Goal: Task Accomplishment & Management: Use online tool/utility

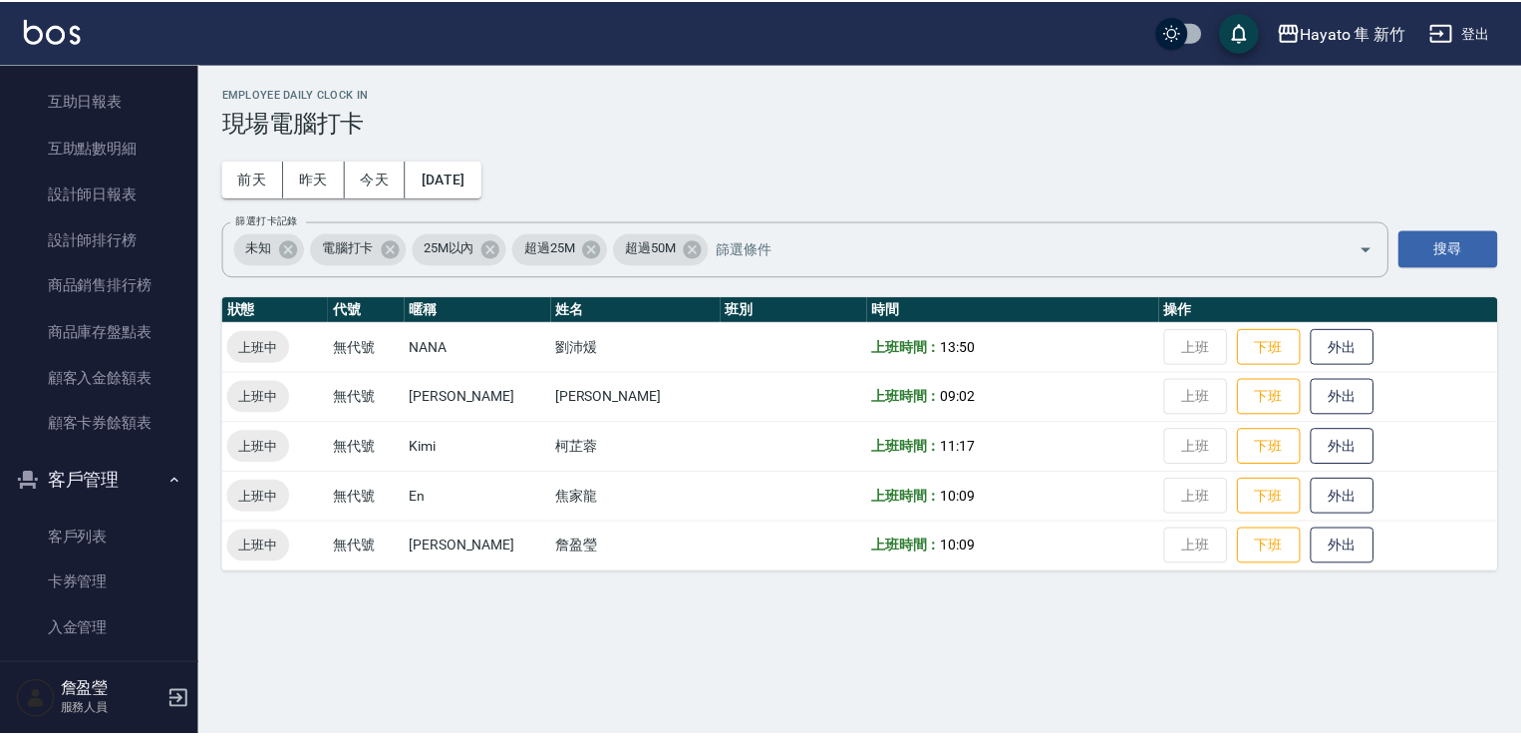
scroll to position [618, 0]
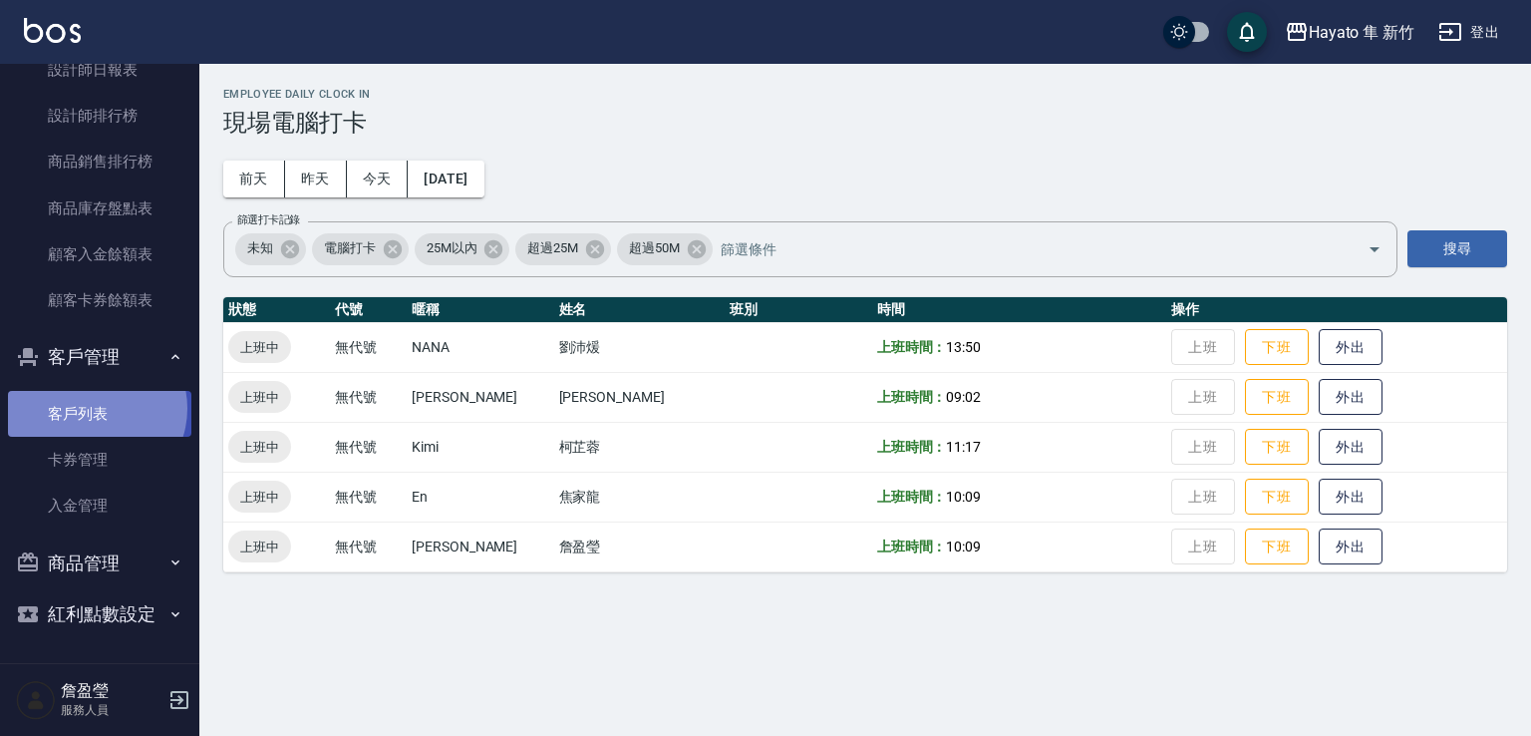
click at [92, 408] on link "客戶列表" at bounding box center [99, 414] width 183 height 46
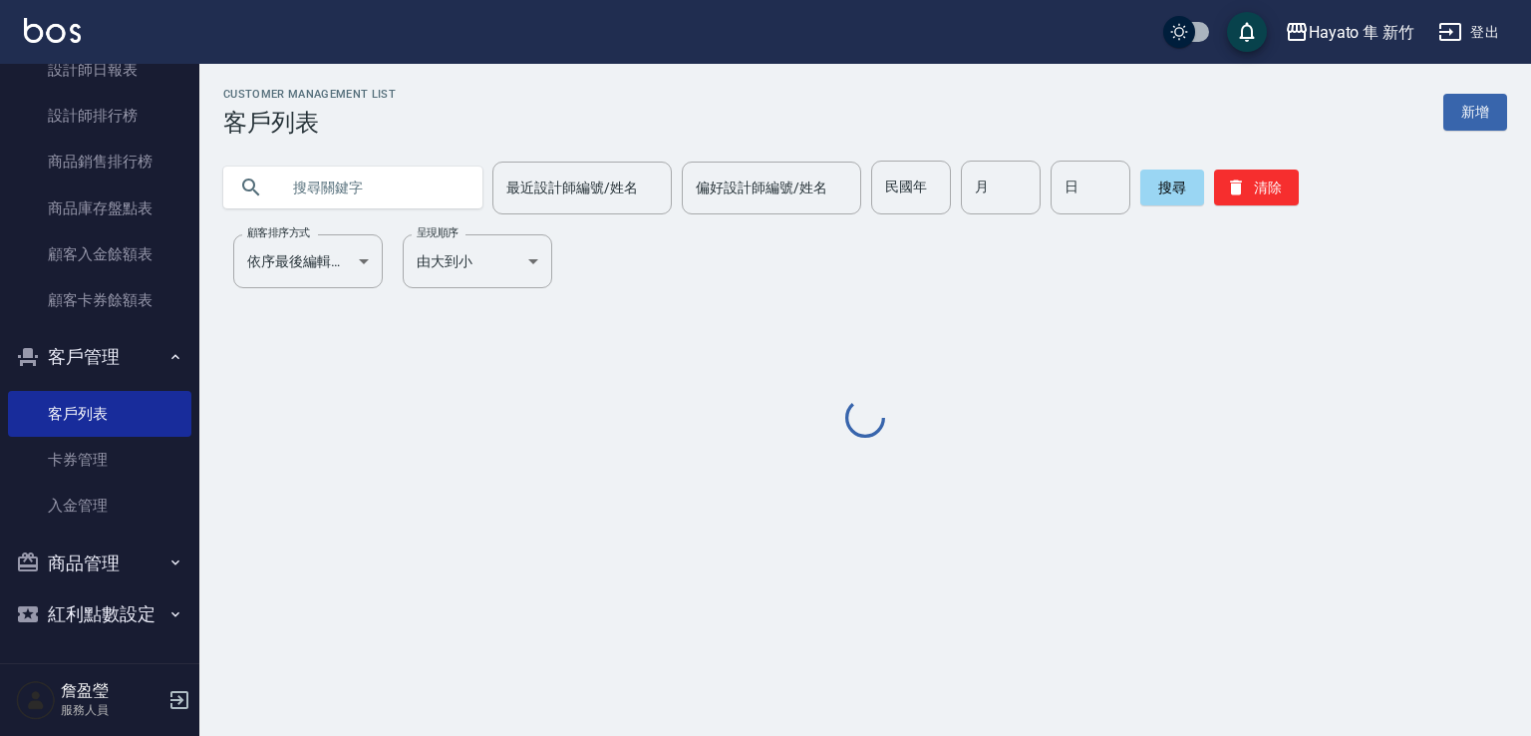
click at [366, 184] on input "text" at bounding box center [372, 188] width 187 height 54
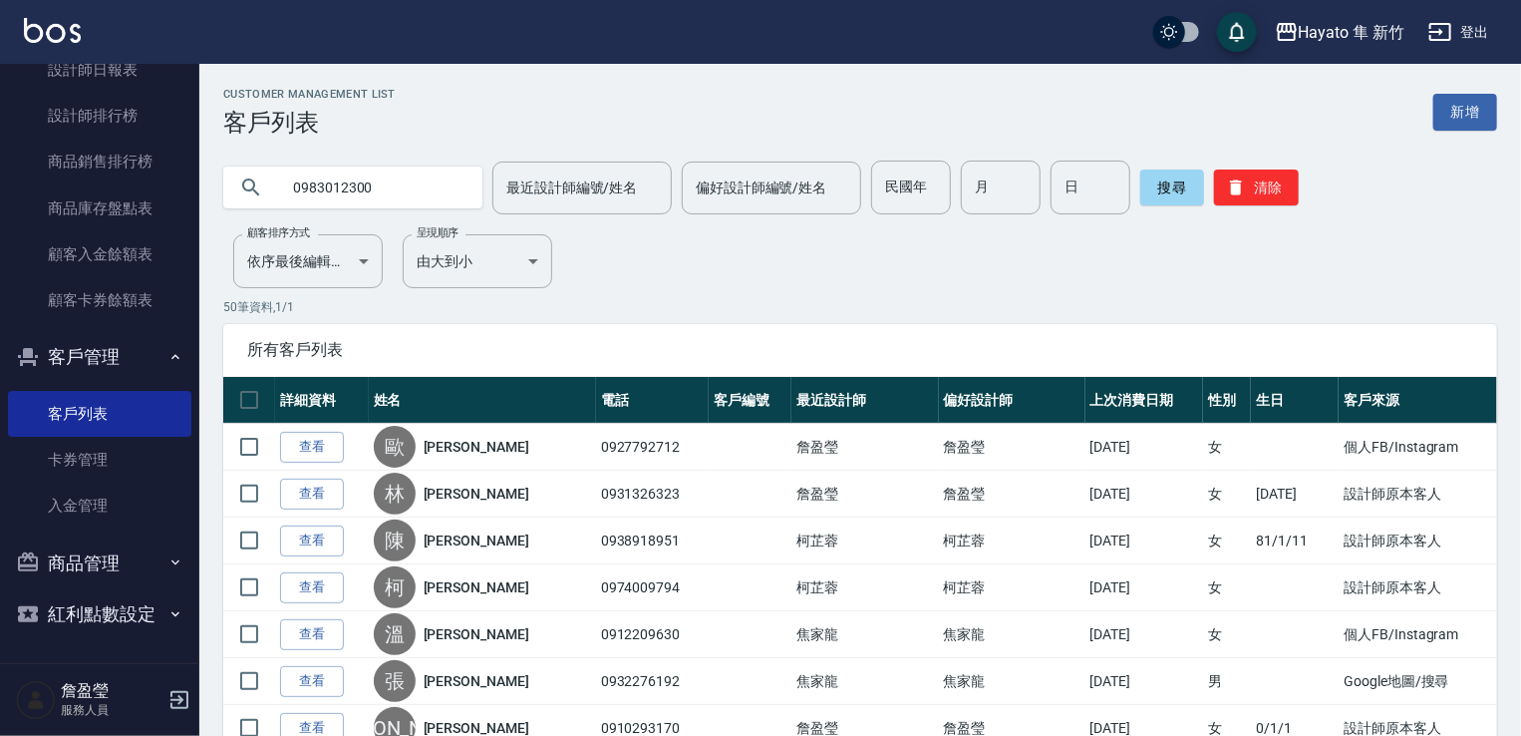
type input "0983012300"
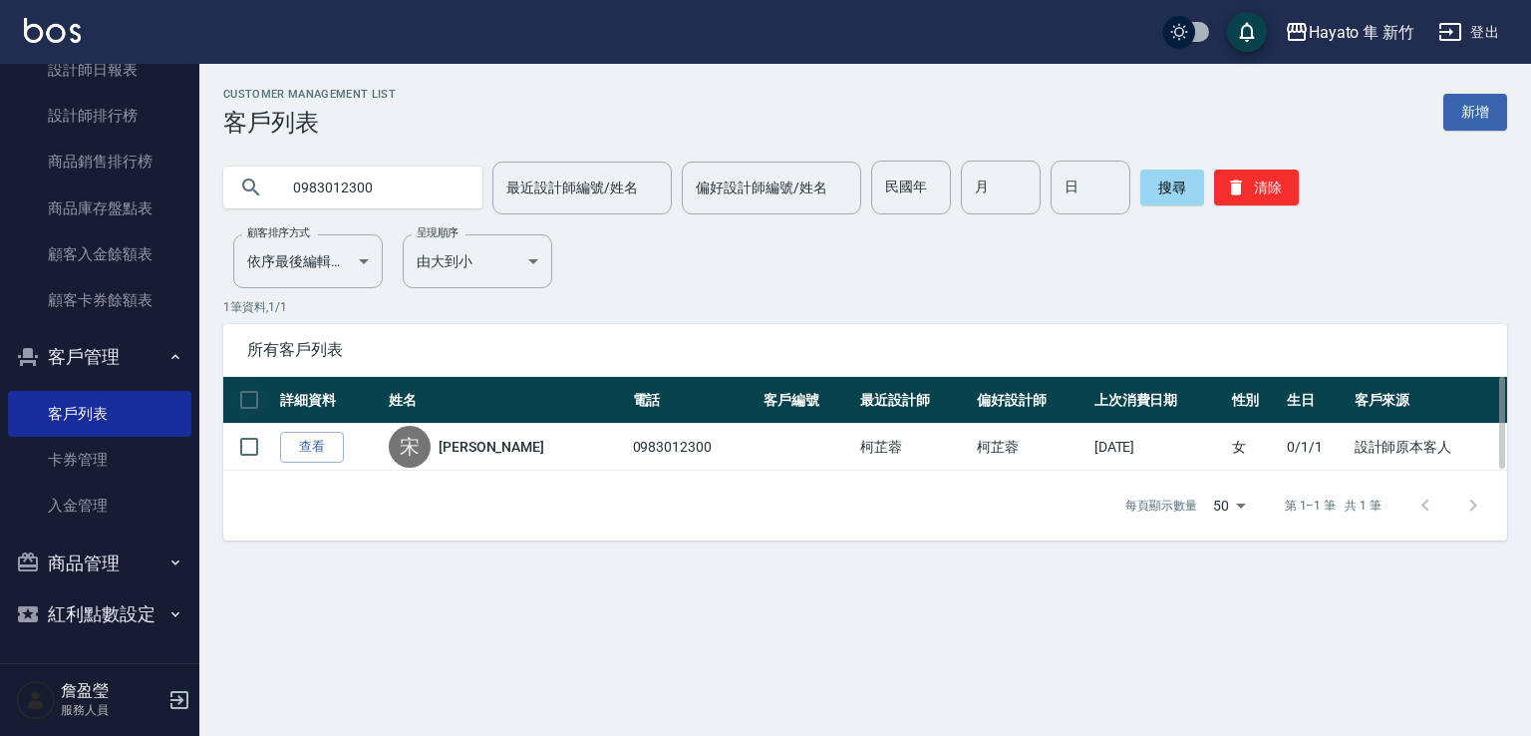
click at [260, 416] on input "checkbox" at bounding box center [249, 400] width 42 height 42
checkbox input "true"
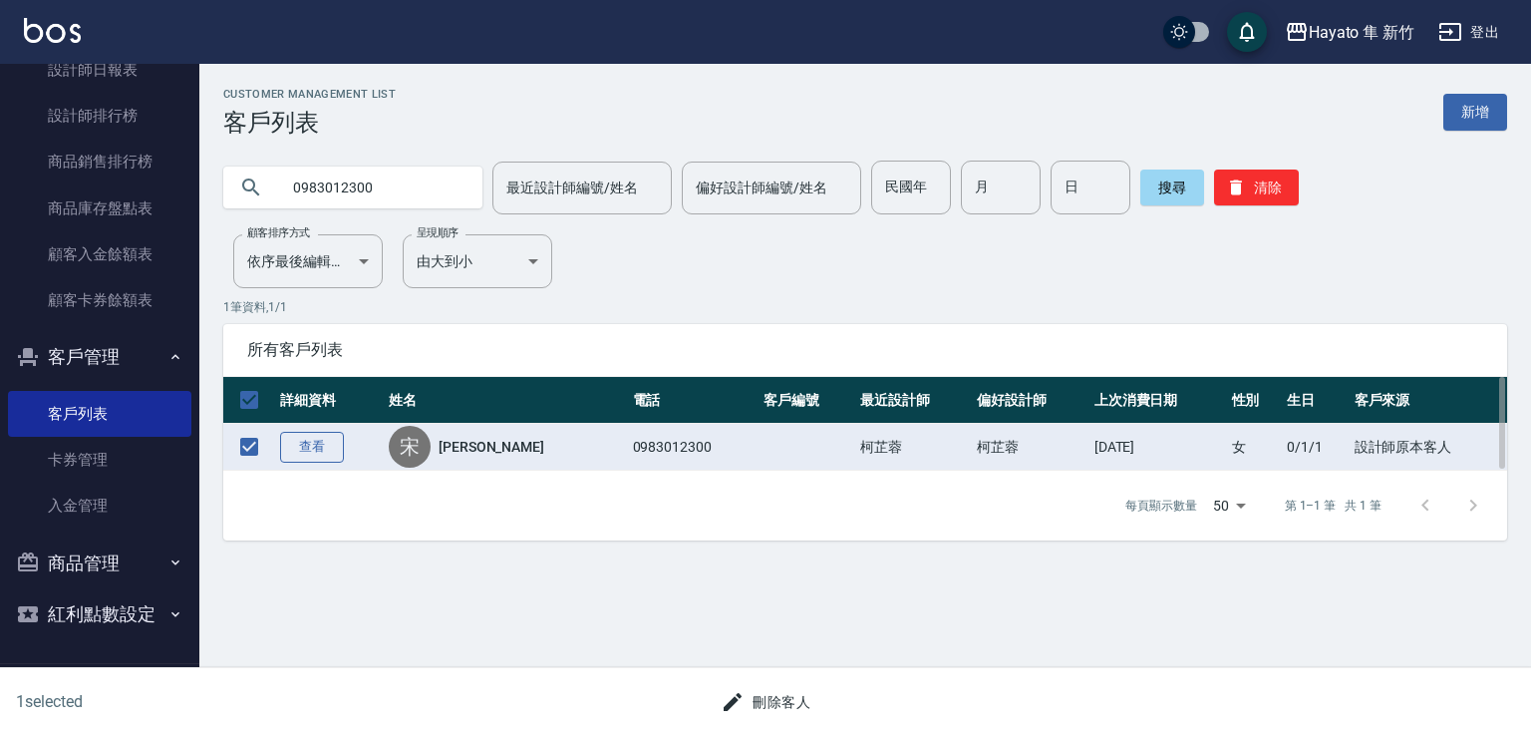
click at [335, 433] on link "查看" at bounding box center [312, 447] width 64 height 31
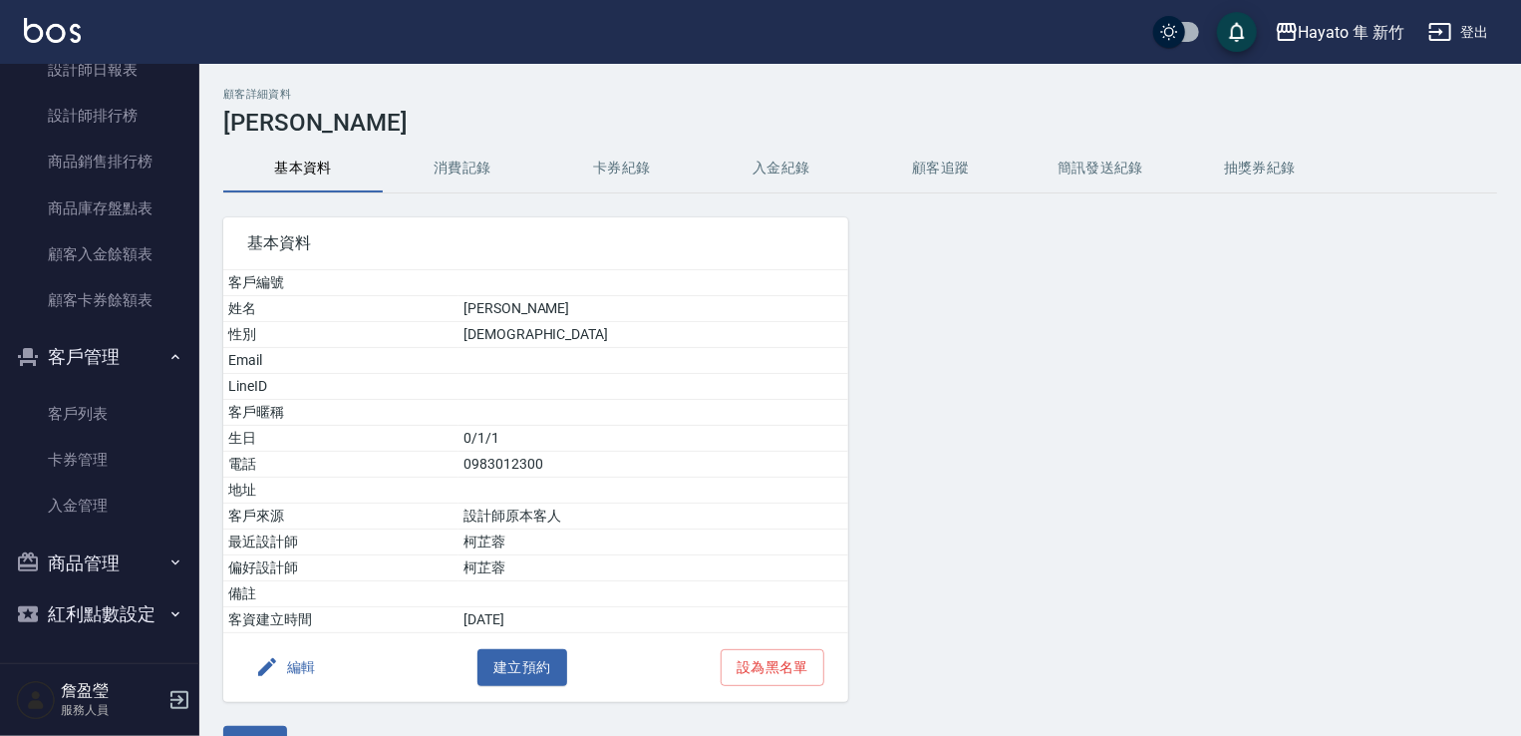
click at [473, 153] on button "消費記錄" at bounding box center [463, 169] width 160 height 48
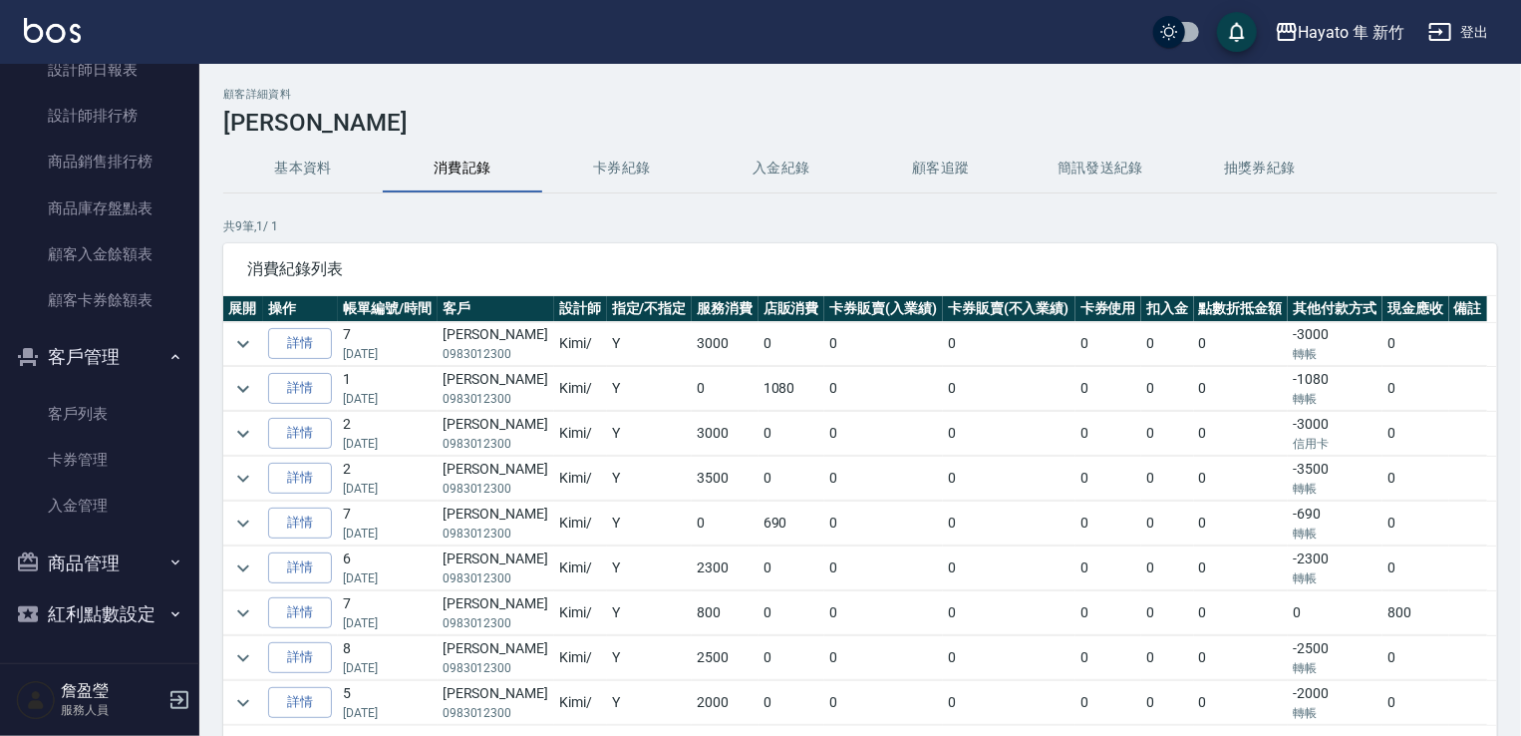
scroll to position [100, 0]
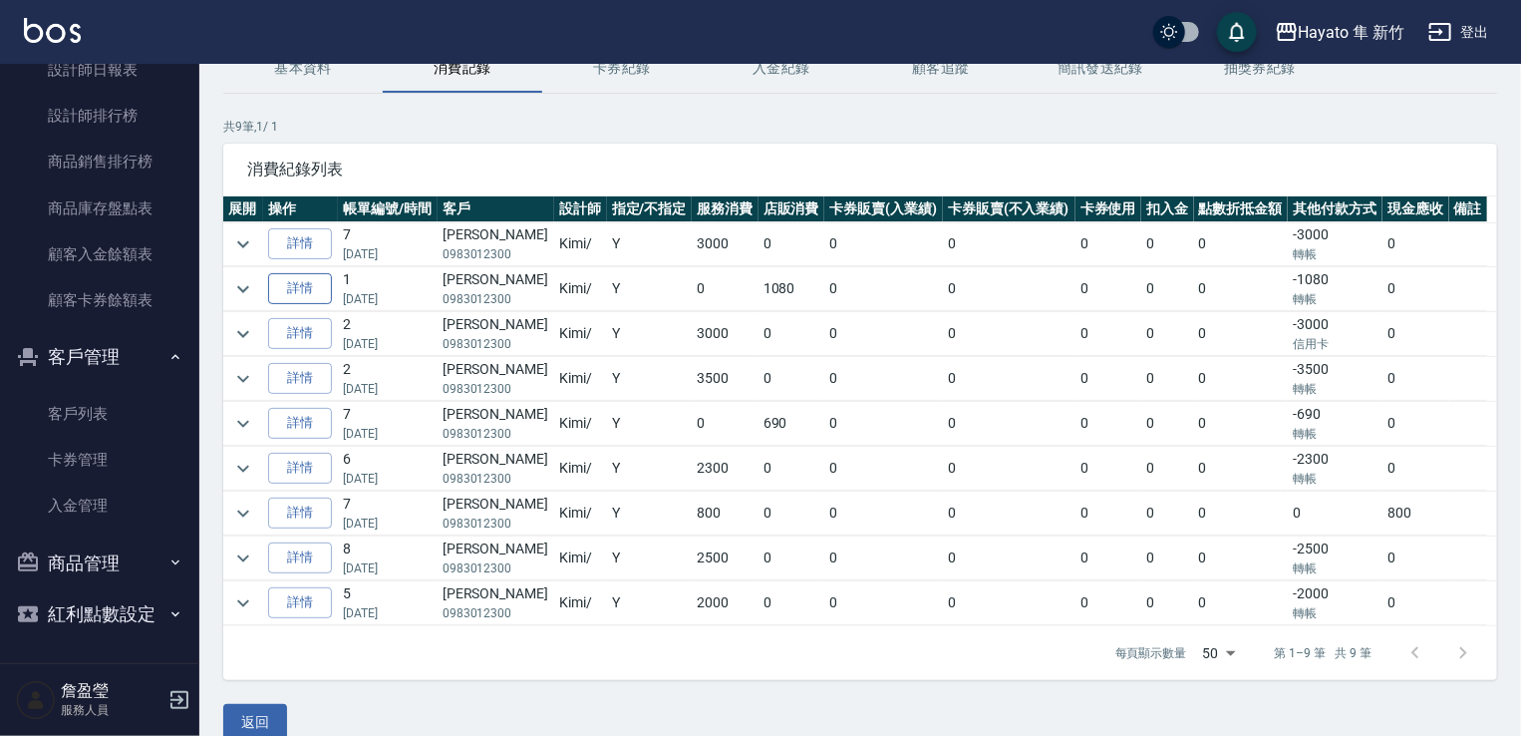
click at [279, 289] on link "詳情" at bounding box center [300, 288] width 64 height 31
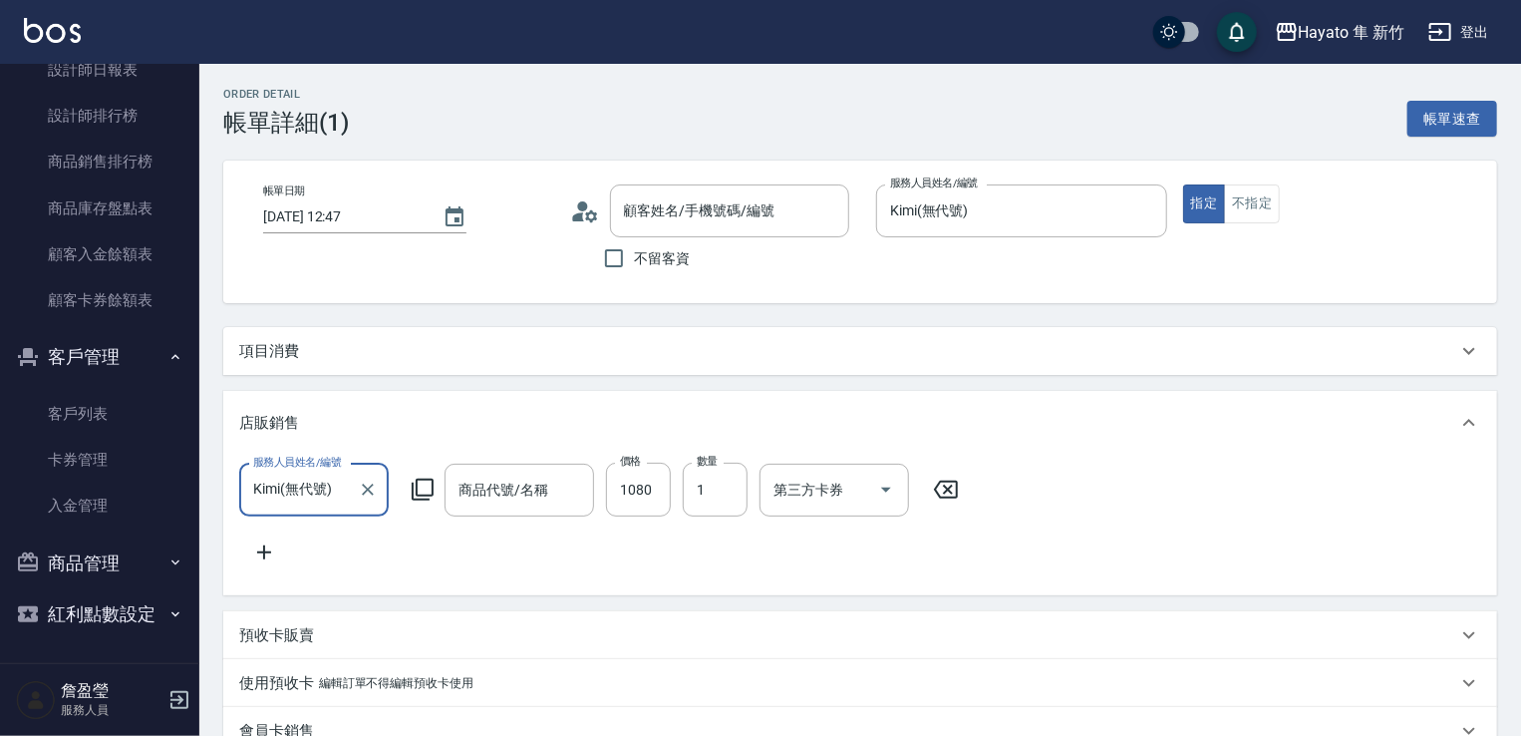
type input "[DATE] 12:47"
type input "Kimi(無代號)"
type input "設計師原本客人"
type input "彩虹加強版1000ML"
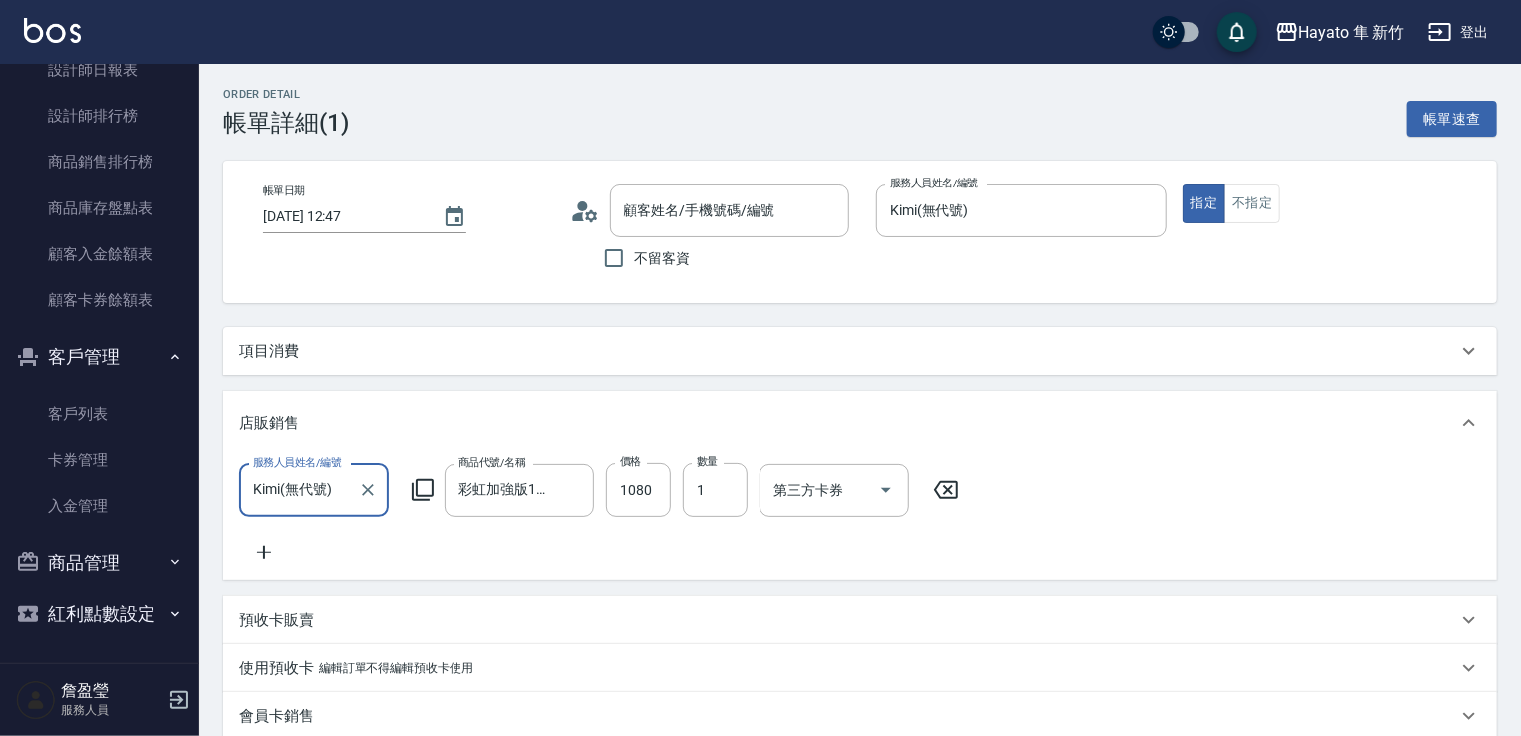
type input "[PERSON_NAME]/0983012300/"
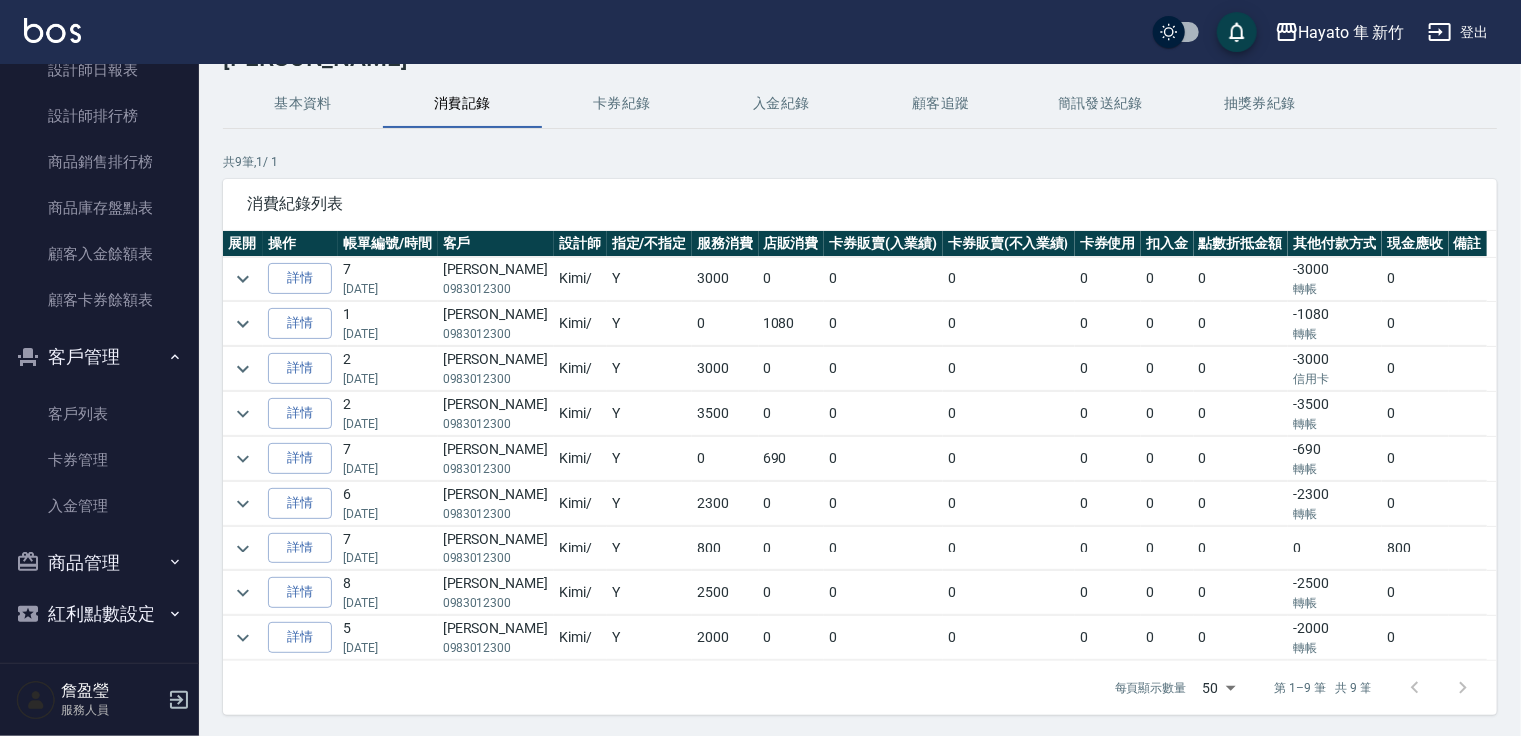
scroll to position [100, 0]
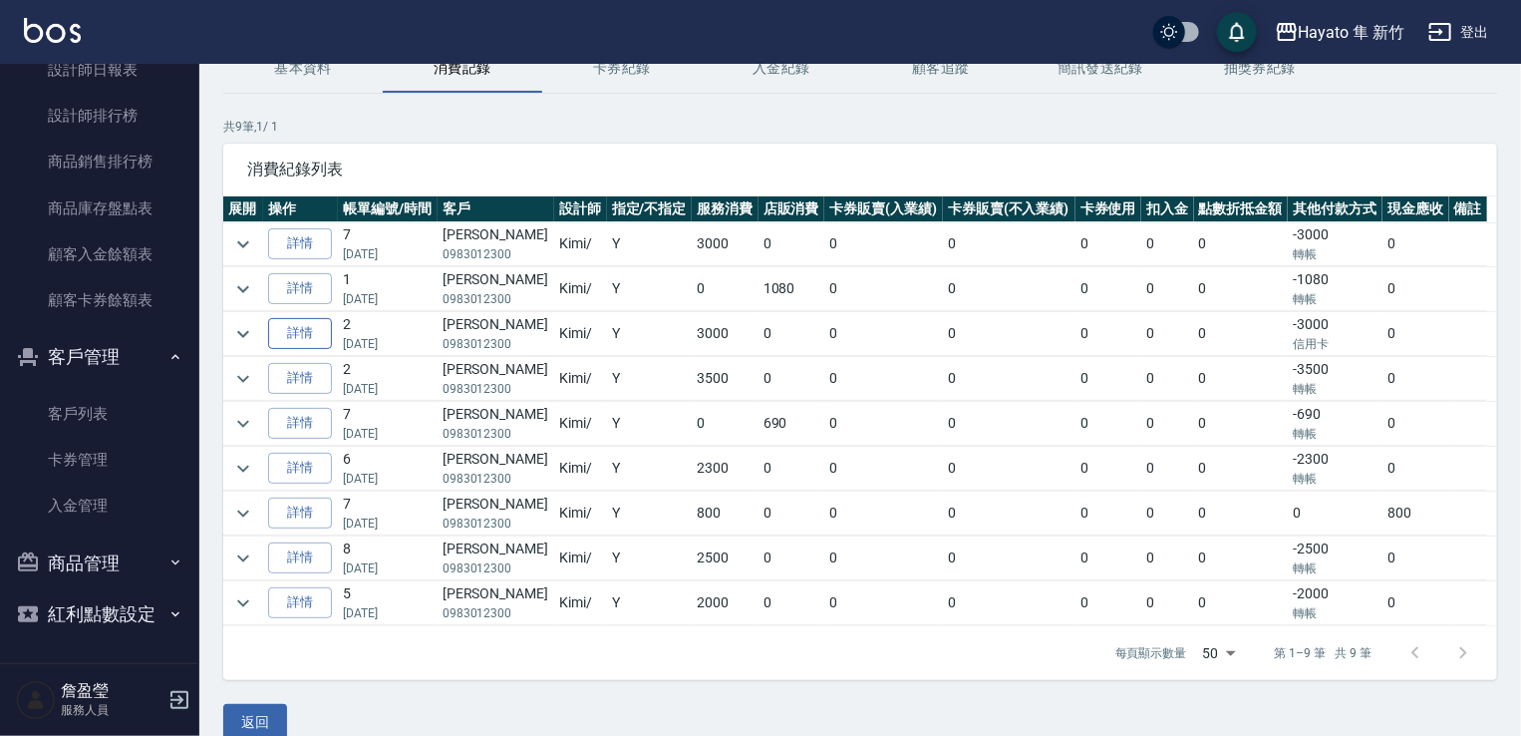
click at [291, 321] on link "詳情" at bounding box center [300, 333] width 64 height 31
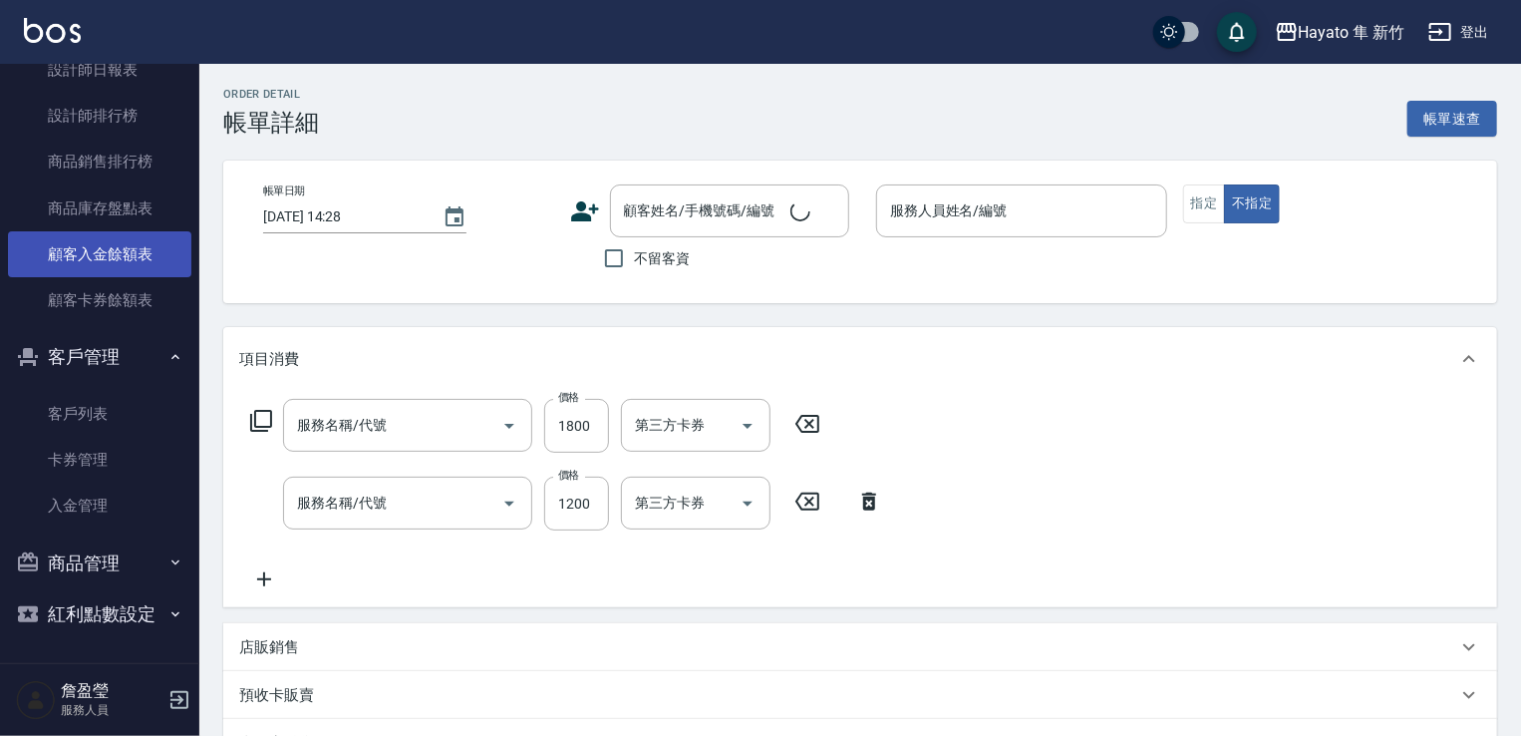
type input "[DATE] 17:57"
type input "Kimi(無代號)"
type input "設計師原本客人"
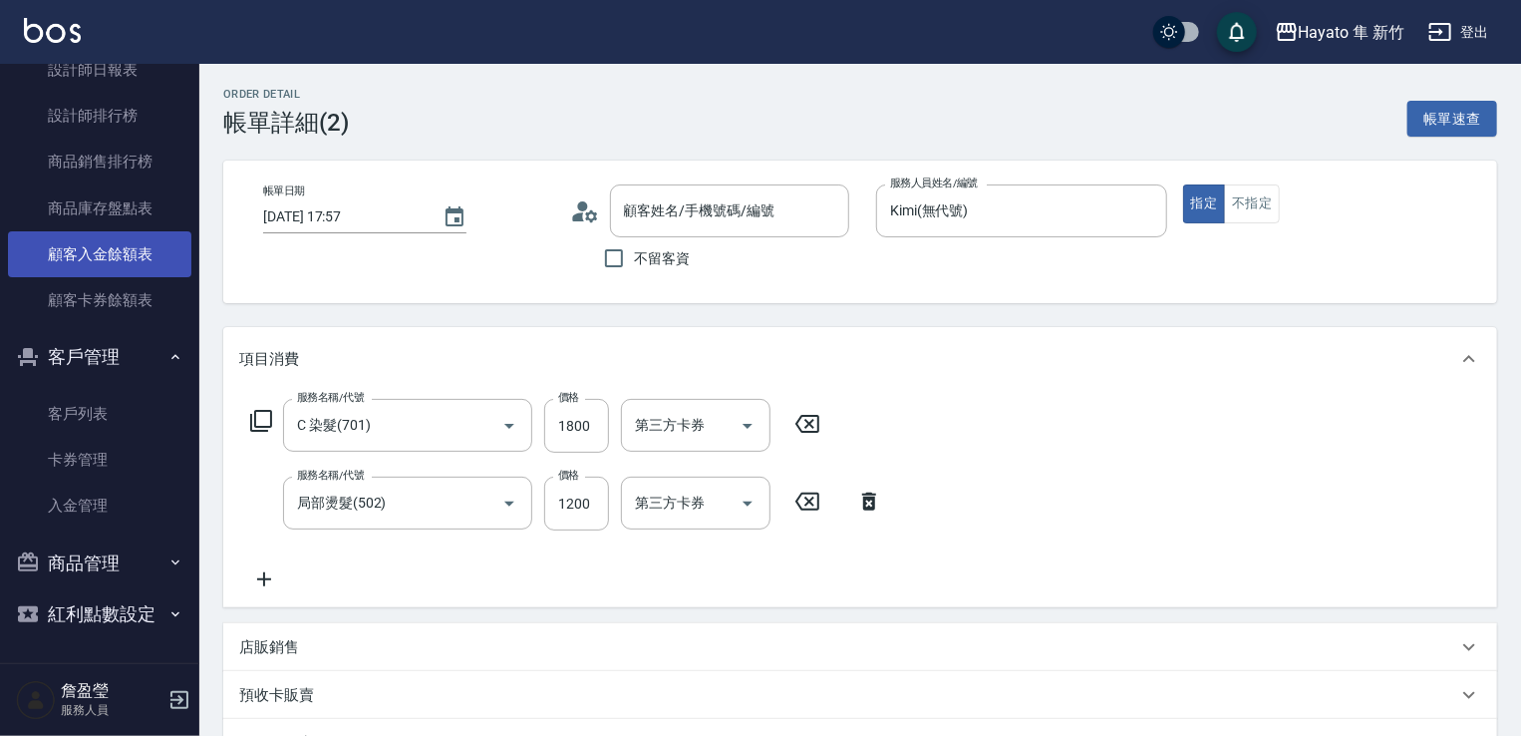
type input "C 染髮(701)"
type input "局部燙髮(502)"
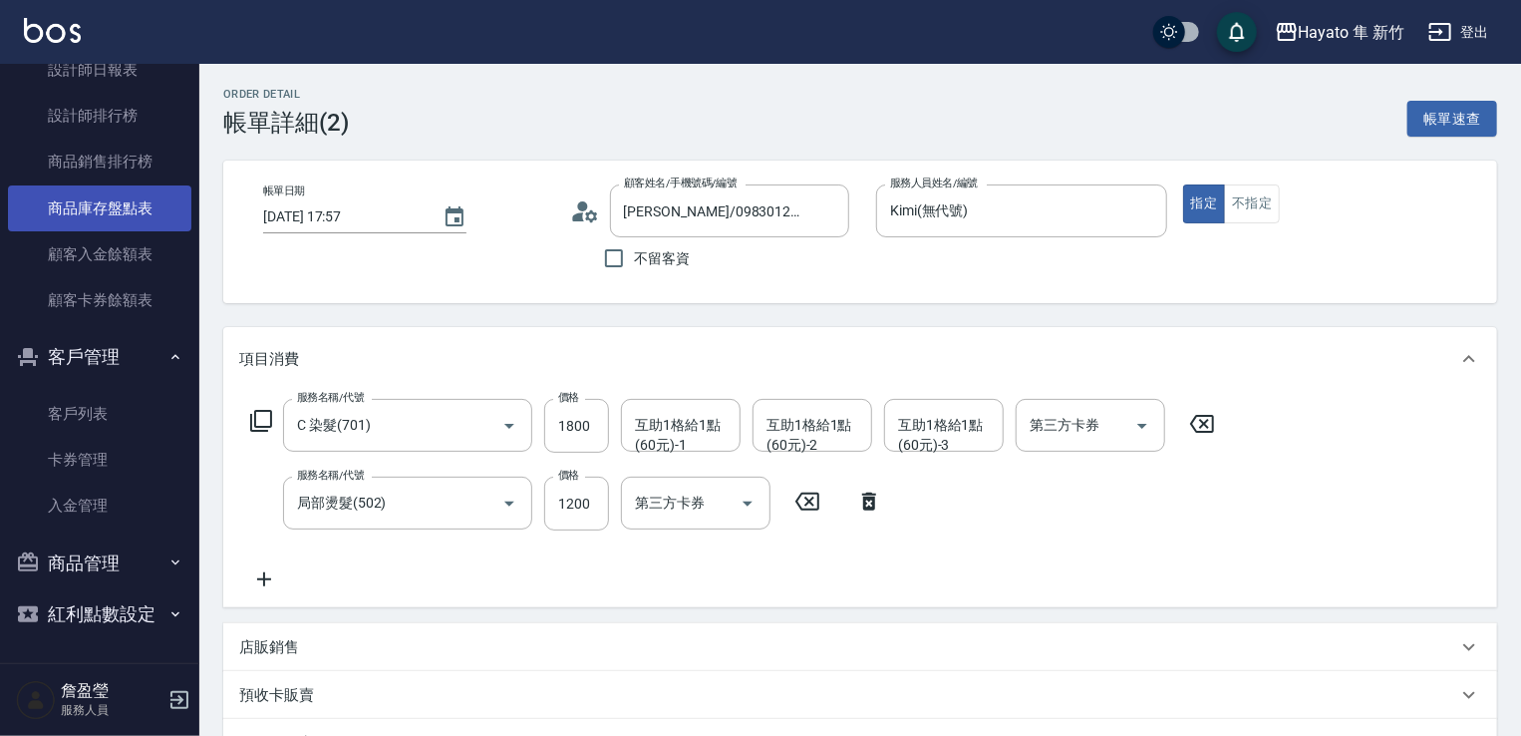
type input "[PERSON_NAME]/0983012300/"
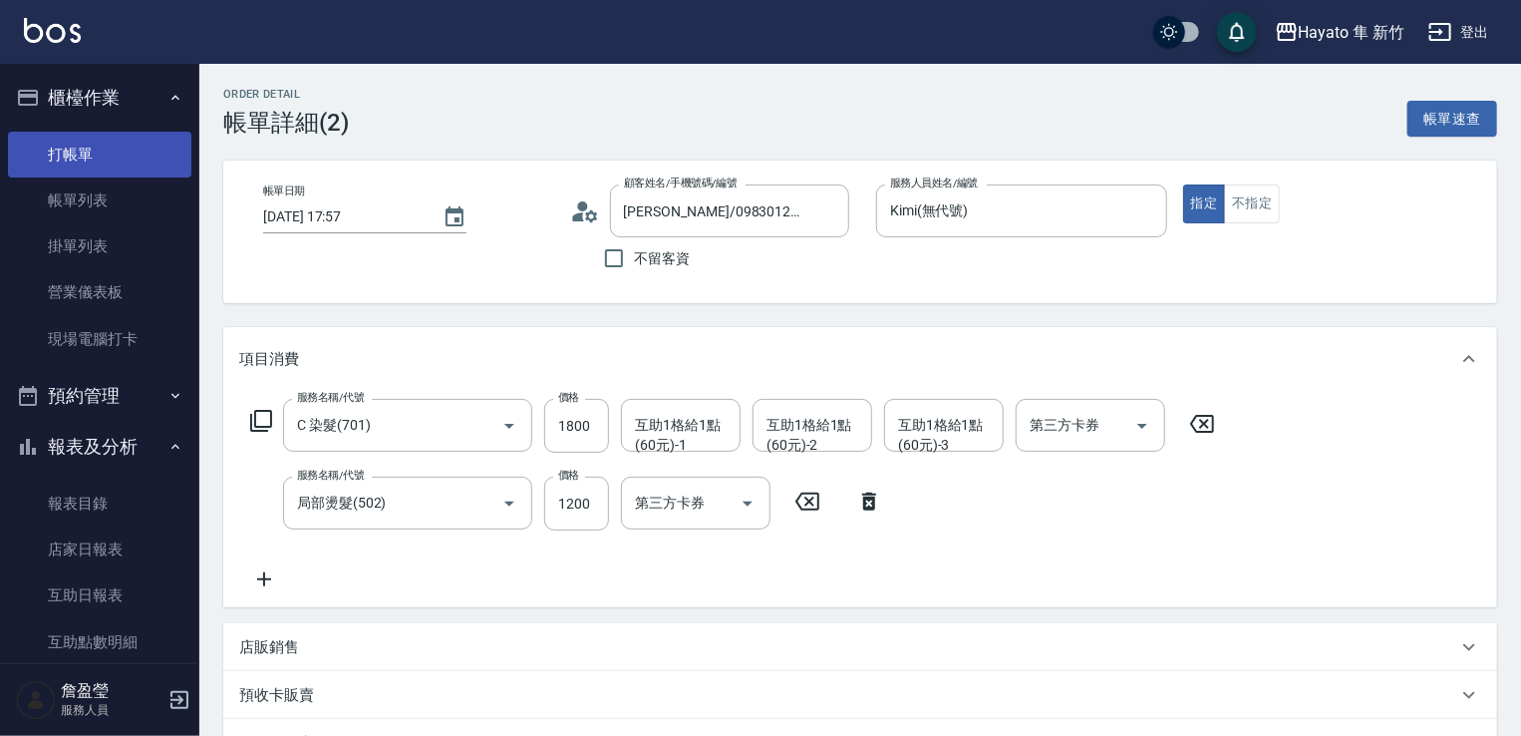
click at [84, 168] on link "打帳單" at bounding box center [99, 155] width 183 height 46
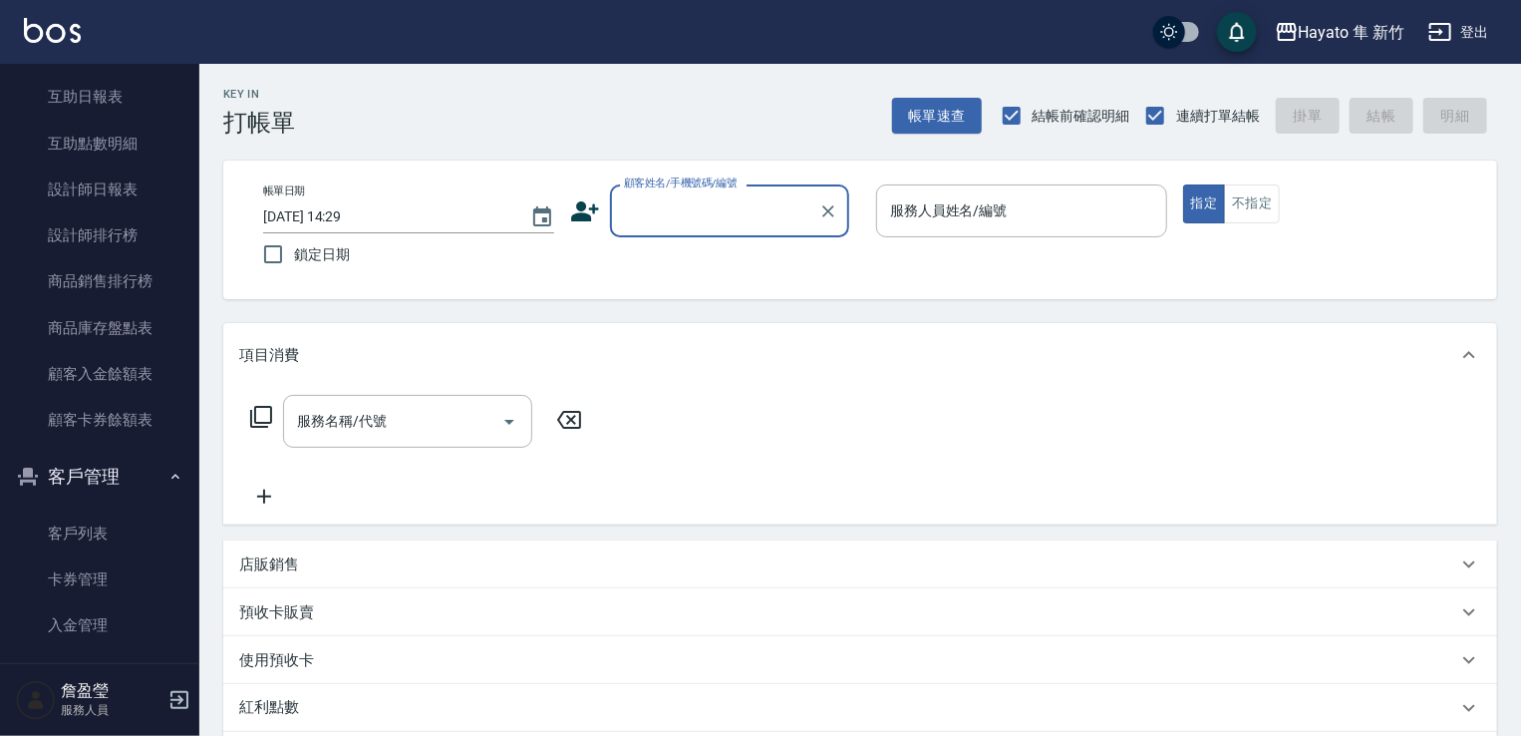
click at [724, 228] on div "顧客姓名/手機號碼/編號" at bounding box center [729, 210] width 239 height 53
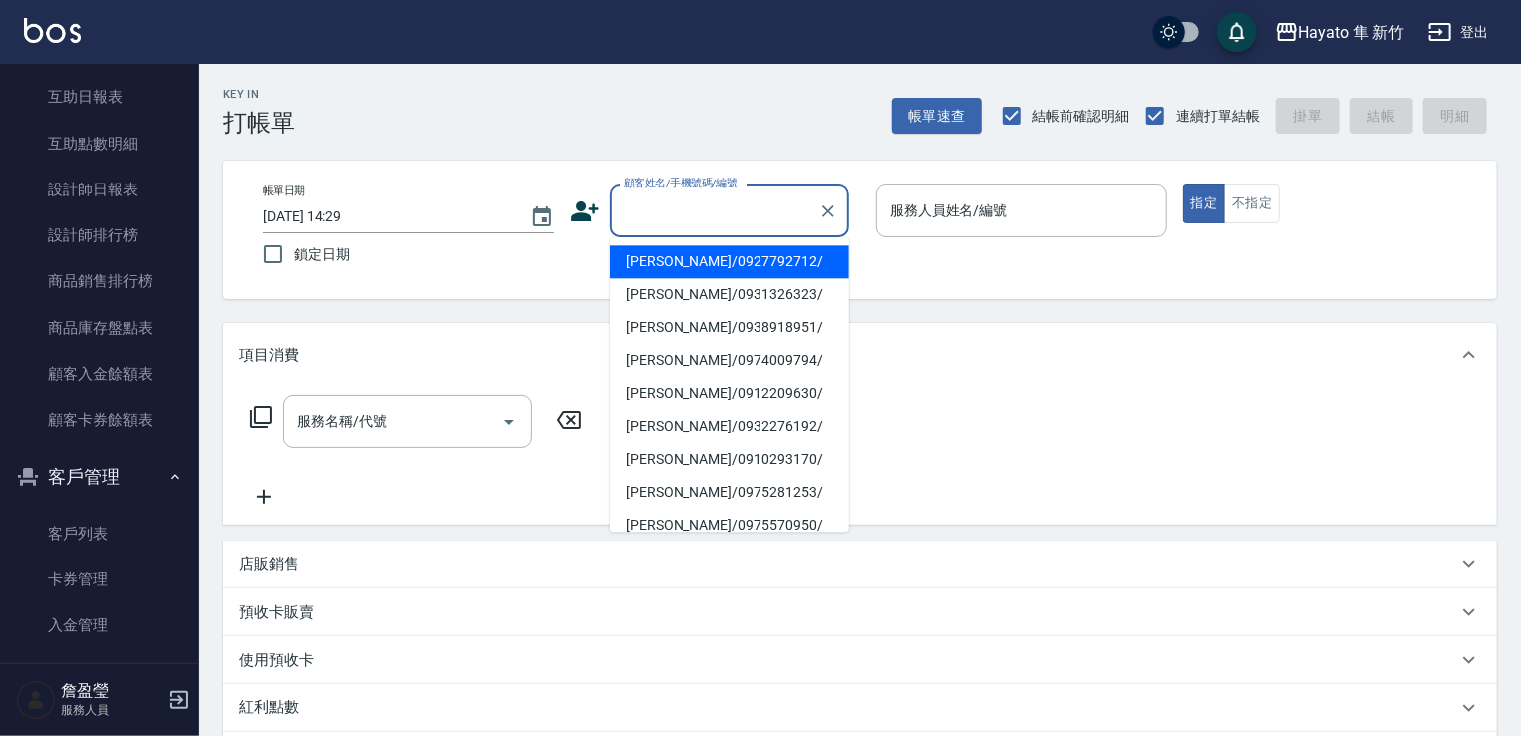
type input "0"
click at [739, 381] on li "[PERSON_NAME]/0983012300/" at bounding box center [729, 393] width 239 height 33
type input "[PERSON_NAME]/0983012300/"
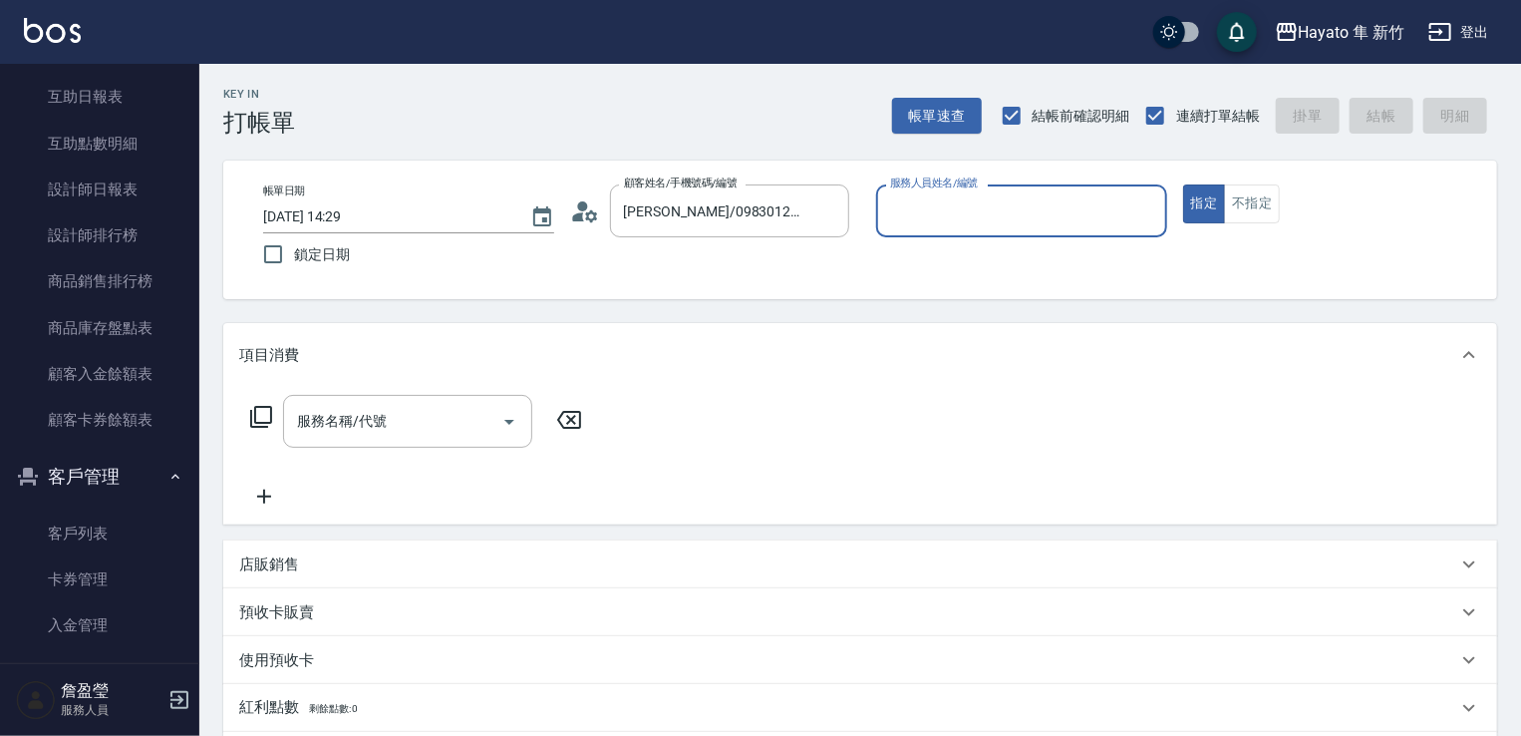
type input "Kimi(無代號)"
click at [485, 415] on input "服務名稱/代號" at bounding box center [392, 421] width 201 height 35
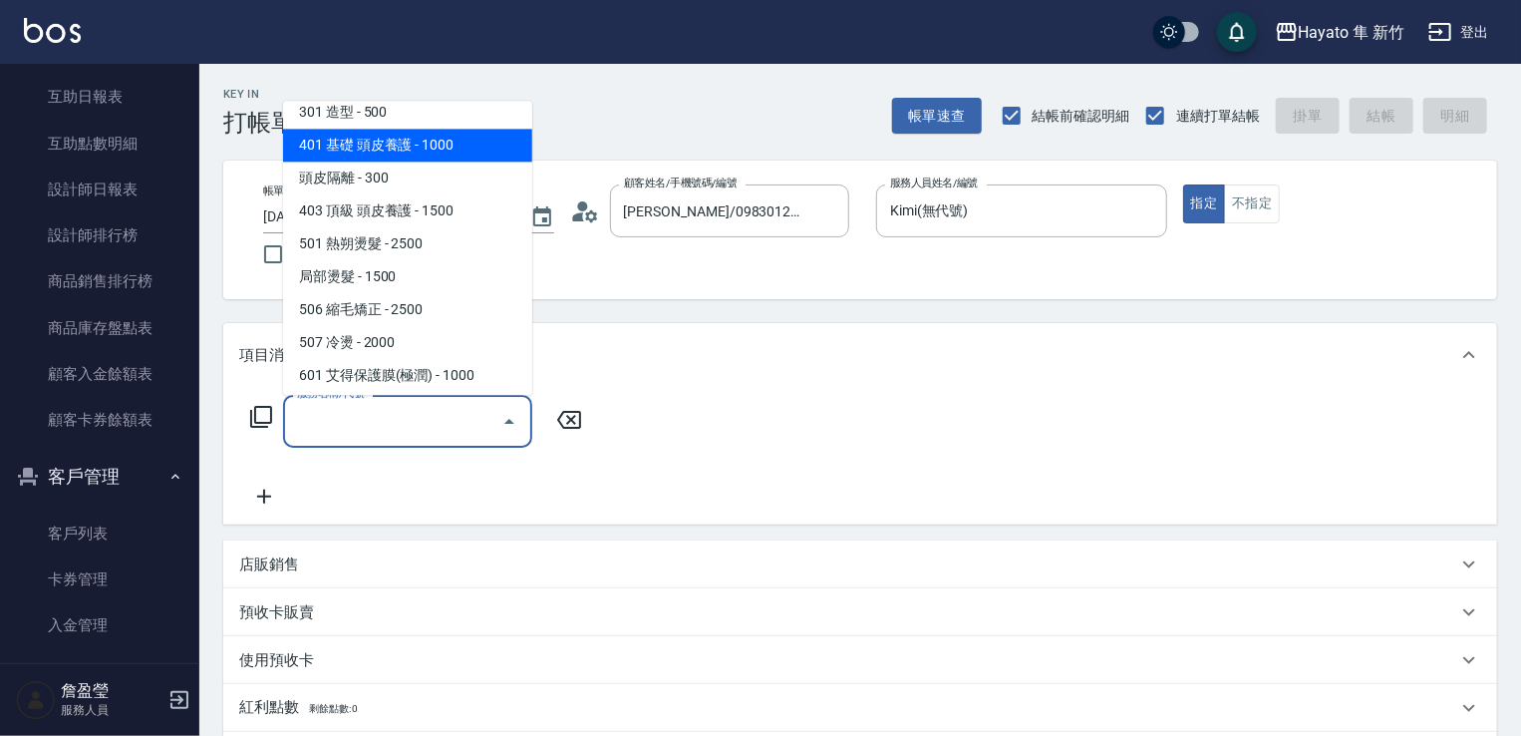
scroll to position [347, 0]
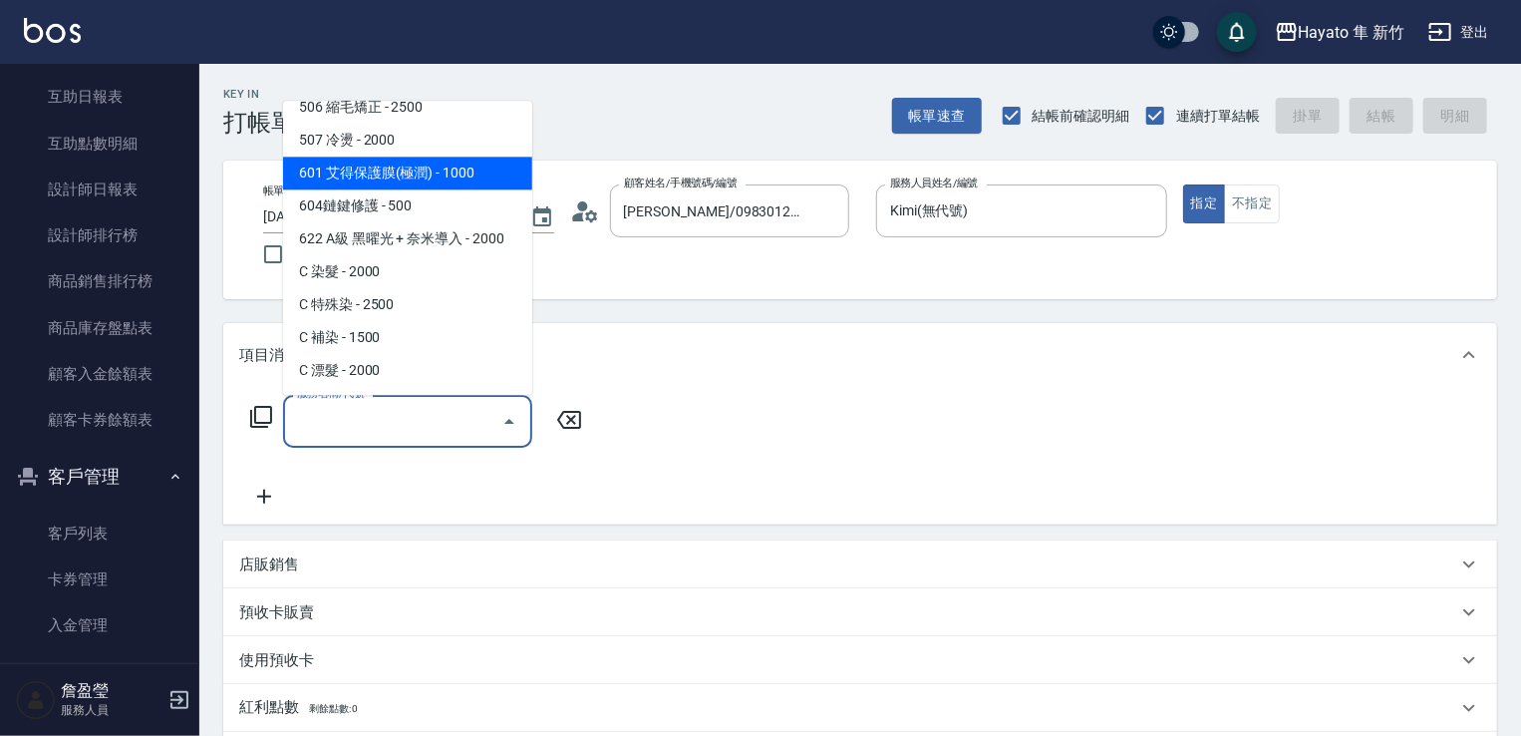
click at [306, 180] on span "601 艾得保護膜(極潤) - 1000" at bounding box center [407, 173] width 249 height 33
type input "601 艾得保護膜(極潤)(601)"
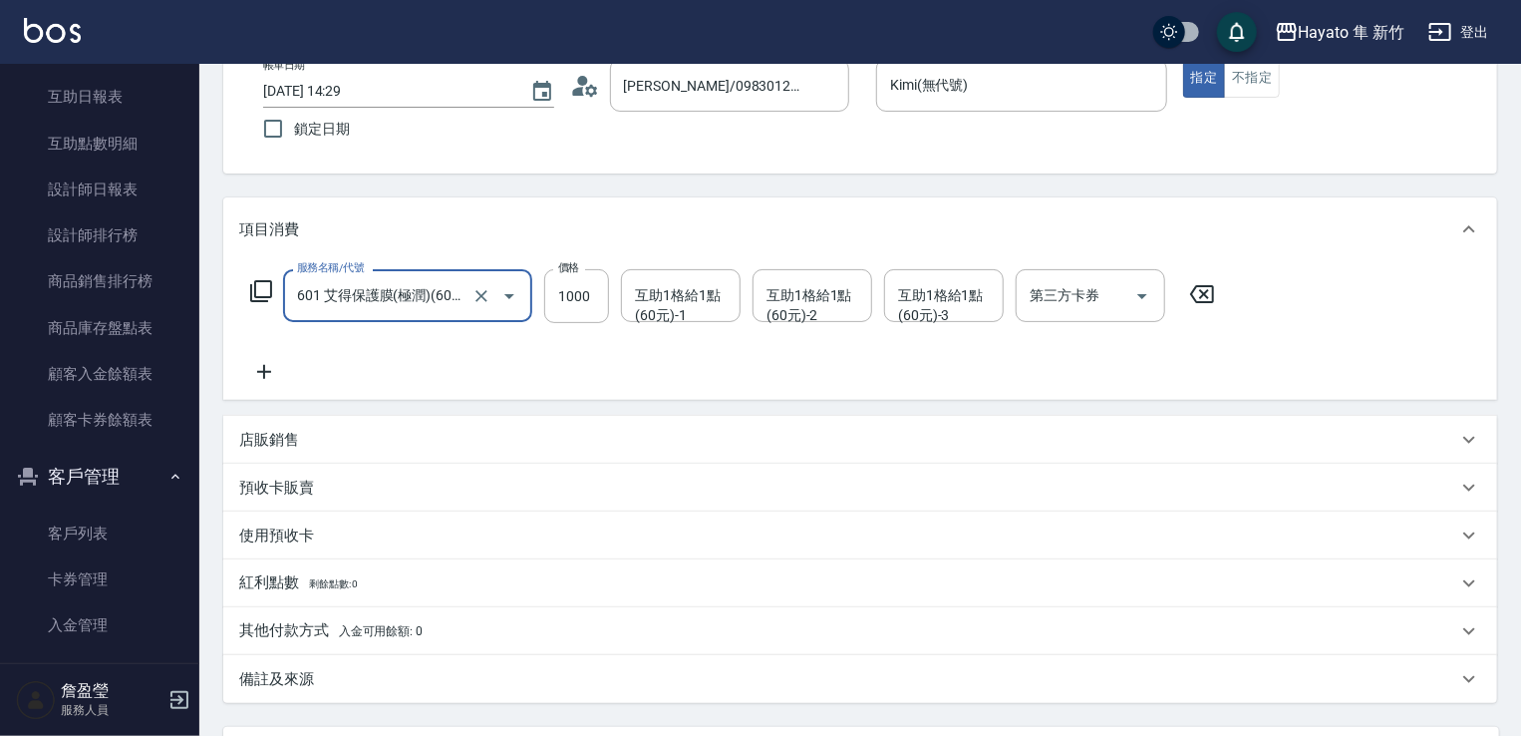
scroll to position [316, 0]
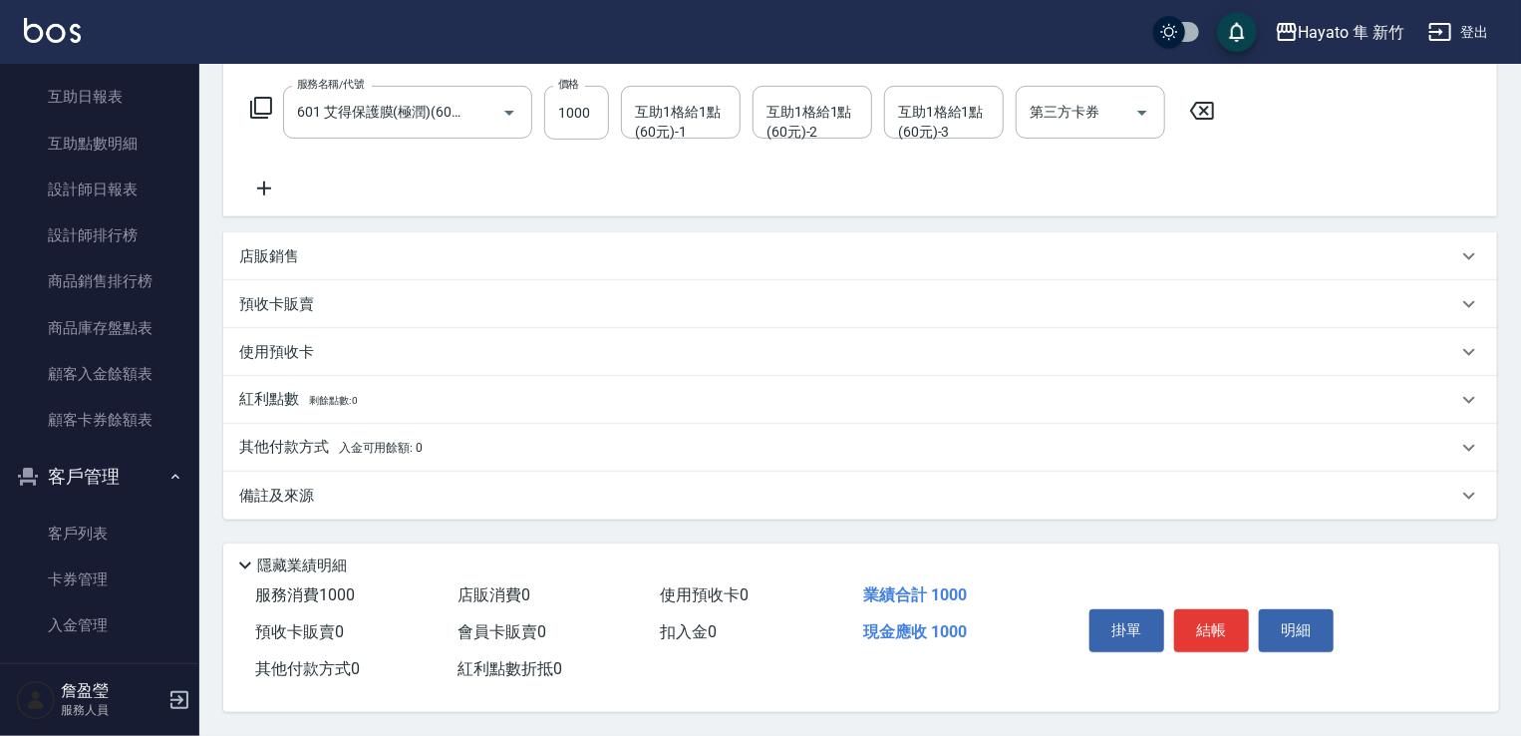
click at [590, 491] on div "備註及來源" at bounding box center [848, 496] width 1218 height 21
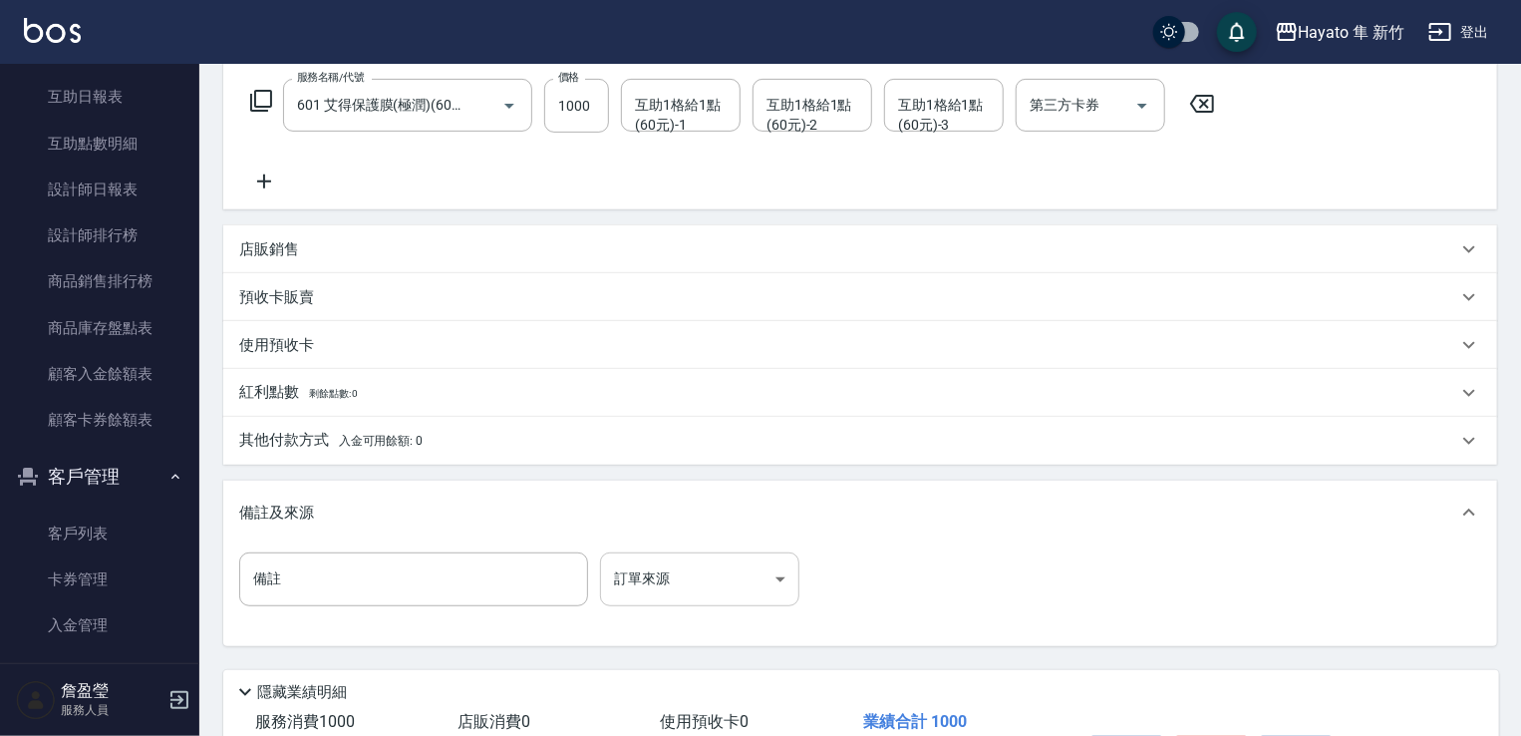
click at [742, 580] on body "Hayato 隼 新竹 登出 櫃檯作業 打帳單 帳單列表 掛單列表 營業儀表板 現場電腦打卡 預約管理 預約管理 報表及分析 報表目錄 店家日報表 互助日報表…" at bounding box center [760, 273] width 1521 height 1178
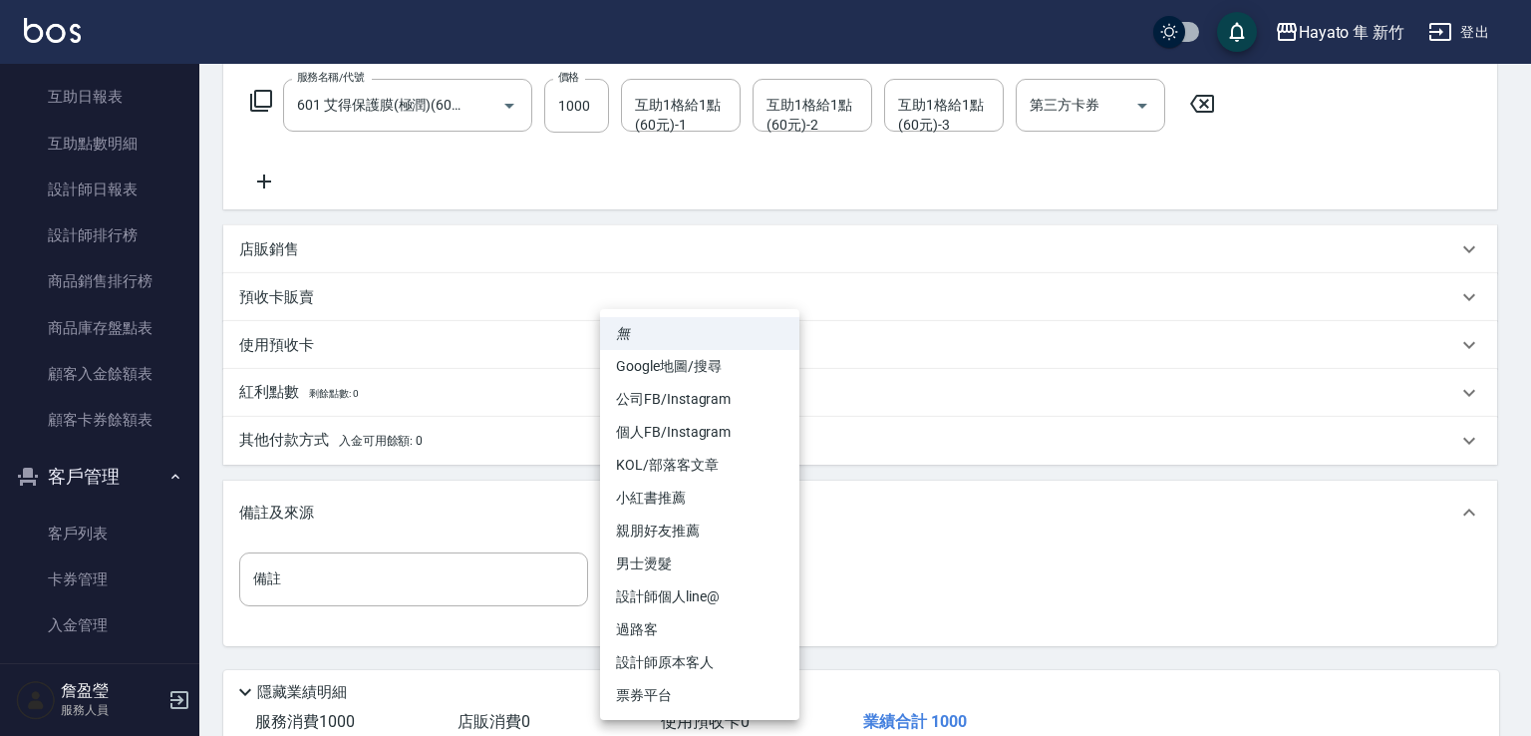
click at [734, 673] on li "設計師原本客人" at bounding box center [699, 662] width 199 height 33
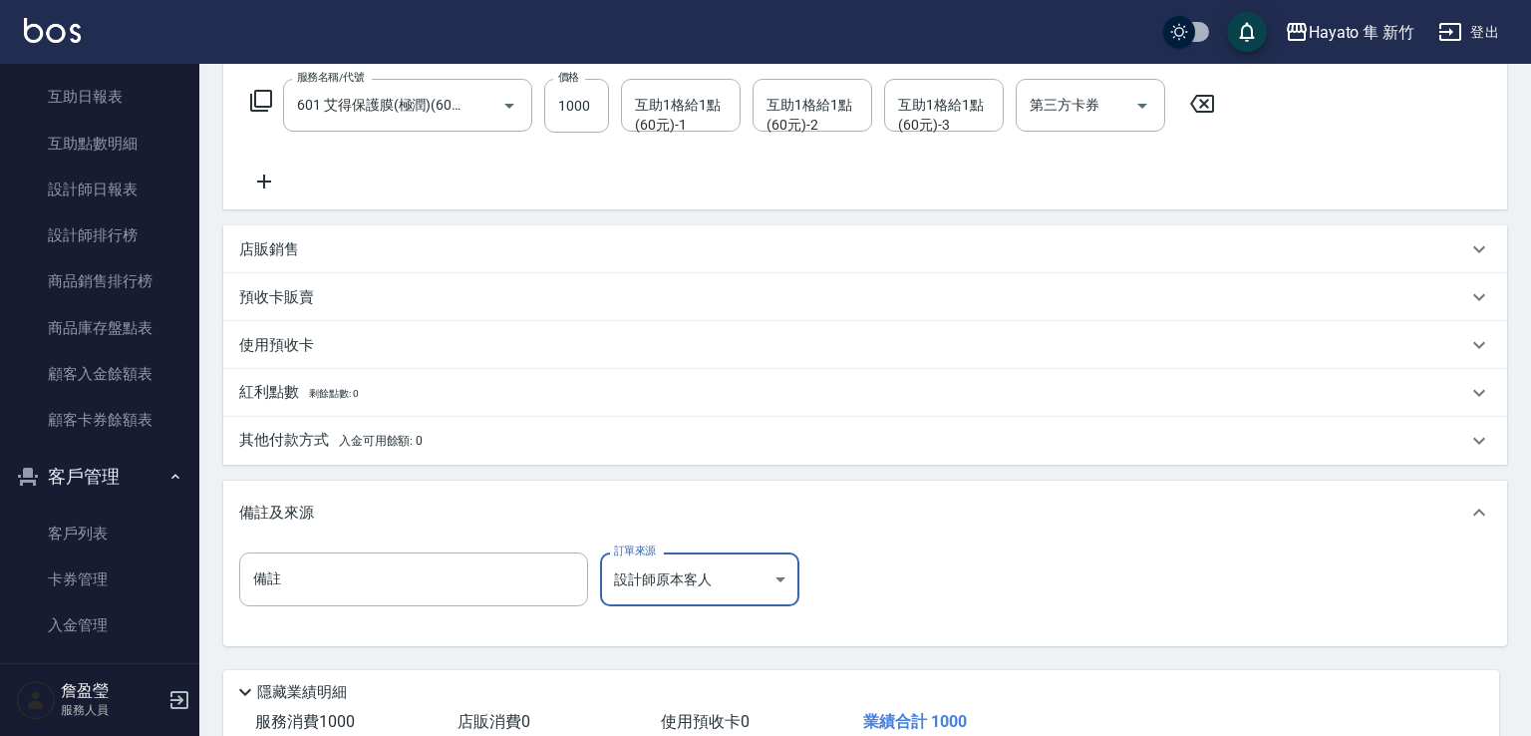
type input "設計師原本客人"
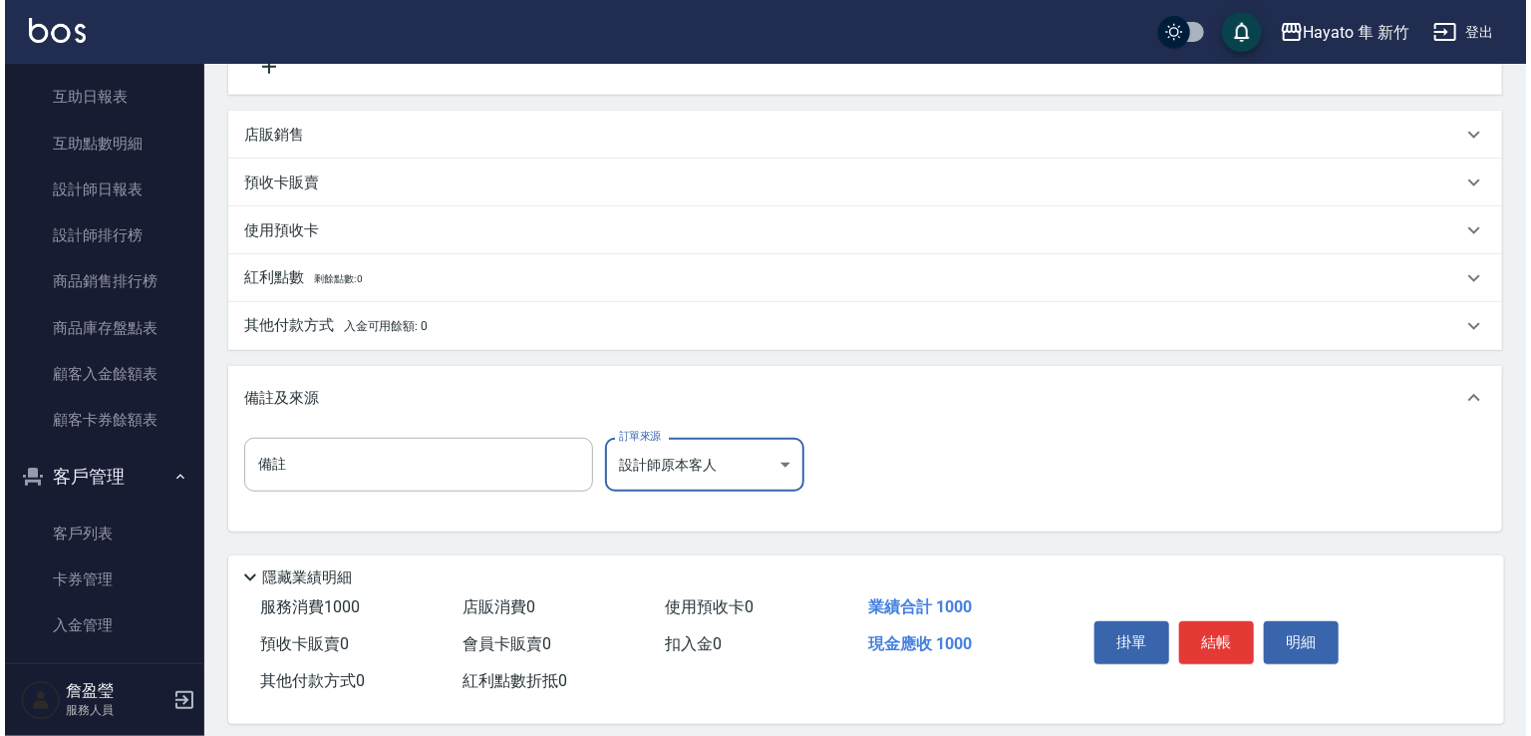
scroll to position [450, 0]
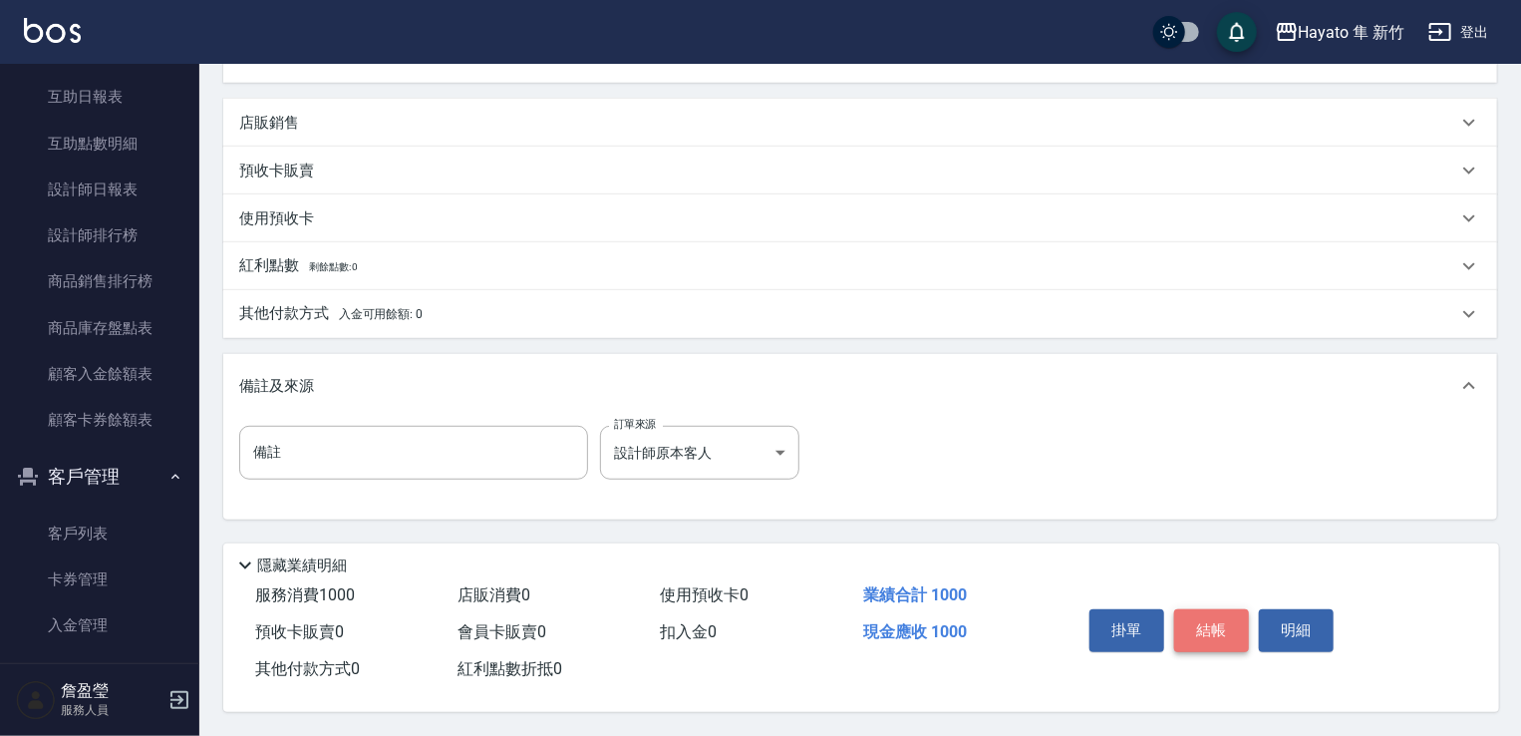
click at [1205, 621] on button "結帳" at bounding box center [1211, 630] width 75 height 42
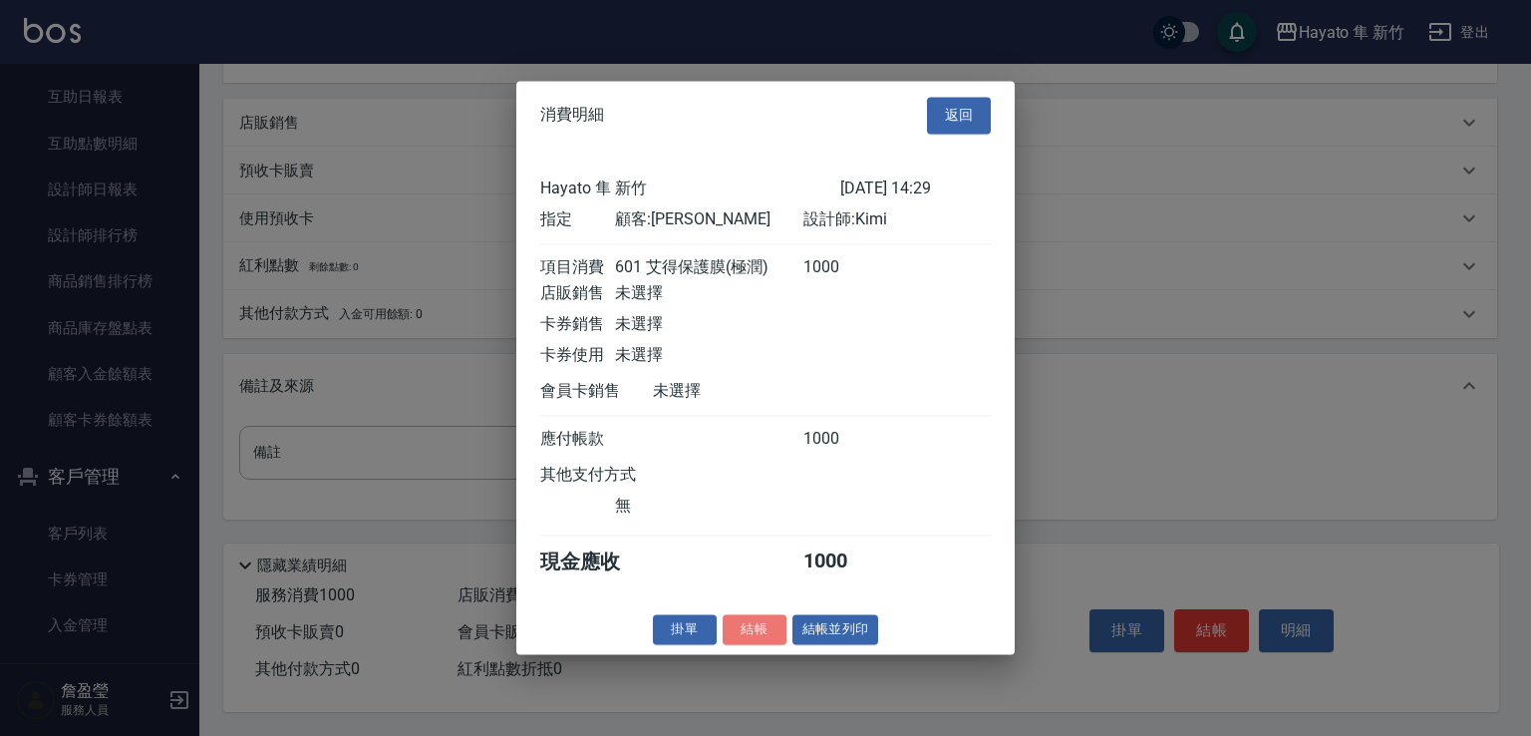
drag, startPoint x: 737, startPoint y: 638, endPoint x: 821, endPoint y: 576, distance: 104.9
click at [764, 634] on button "結帳" at bounding box center [755, 629] width 64 height 31
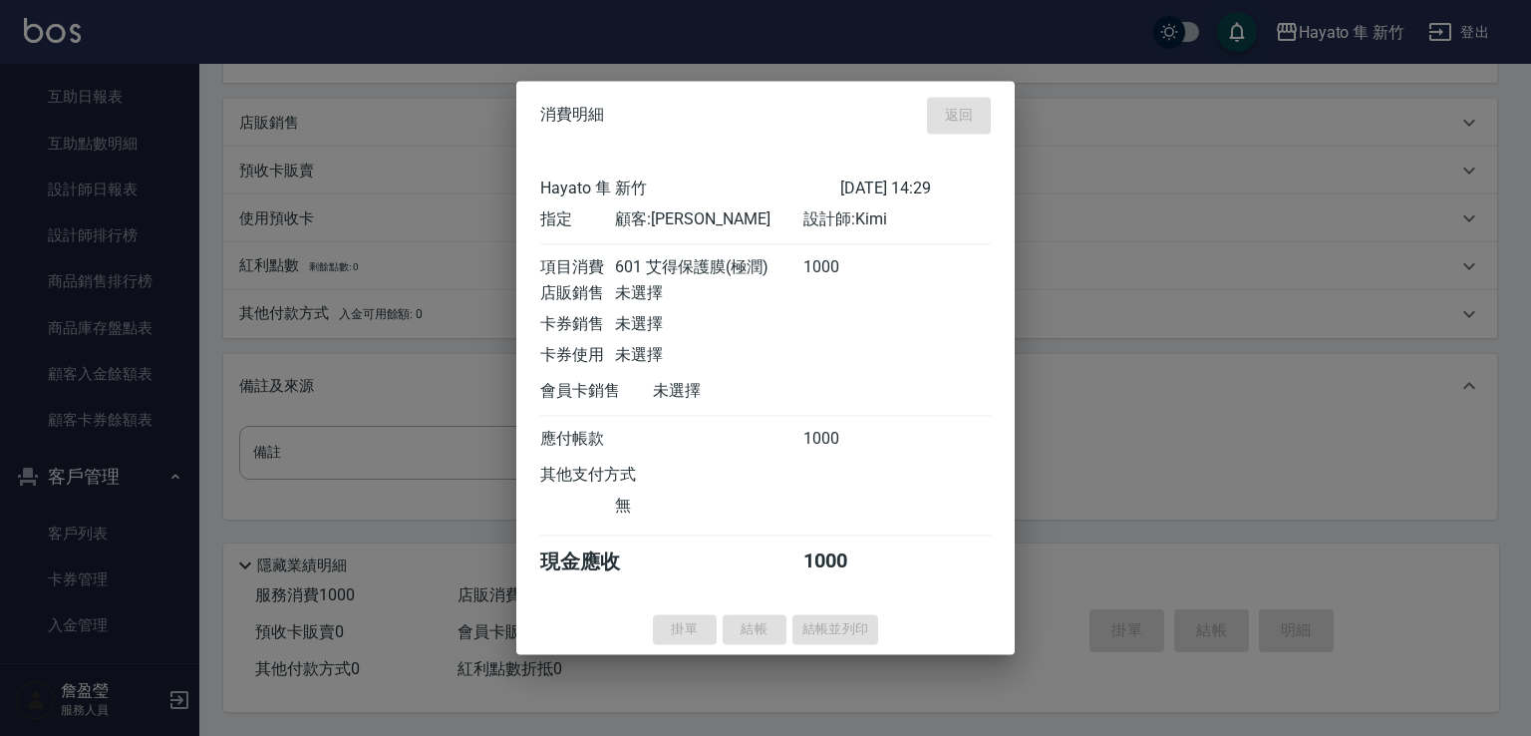
type input "[DATE] 14:30"
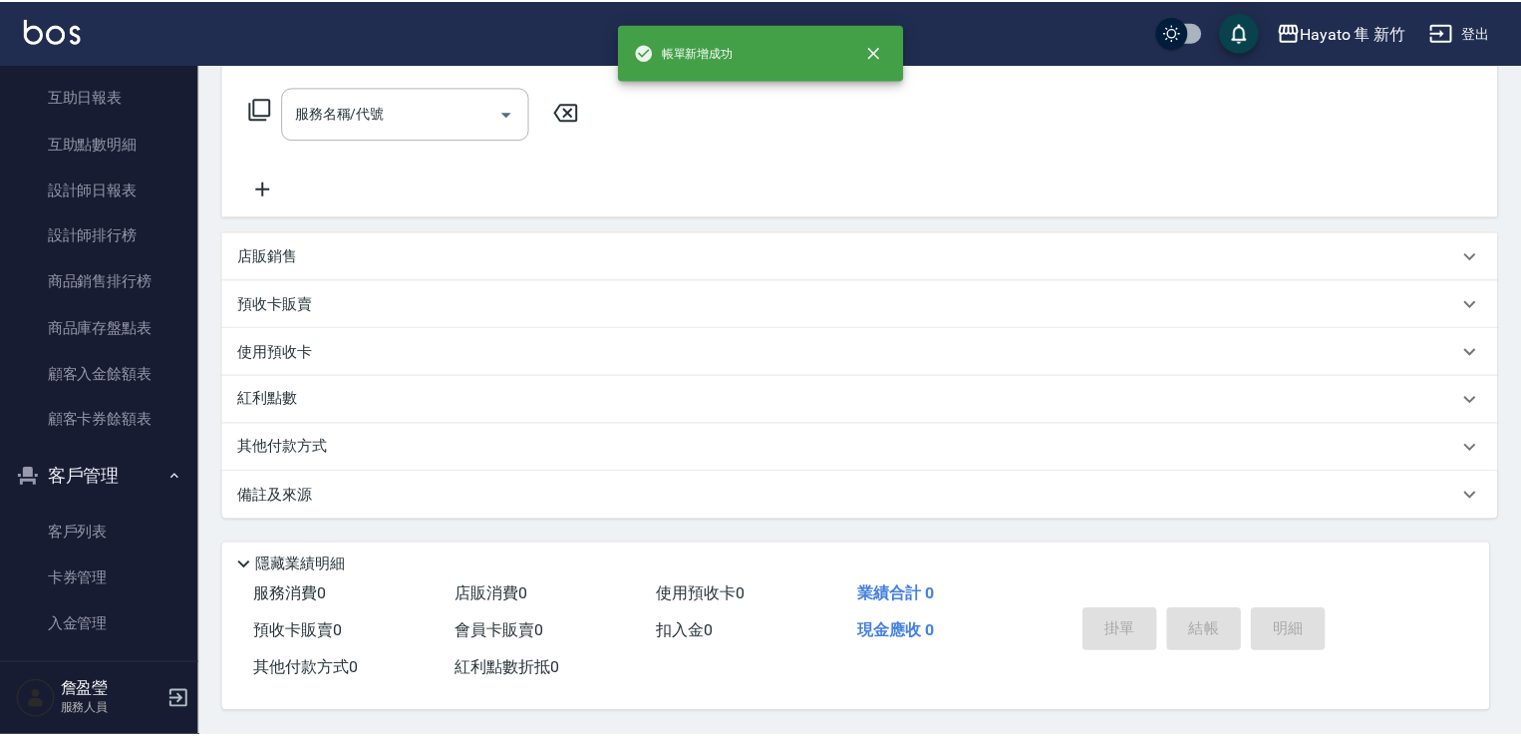
scroll to position [0, 0]
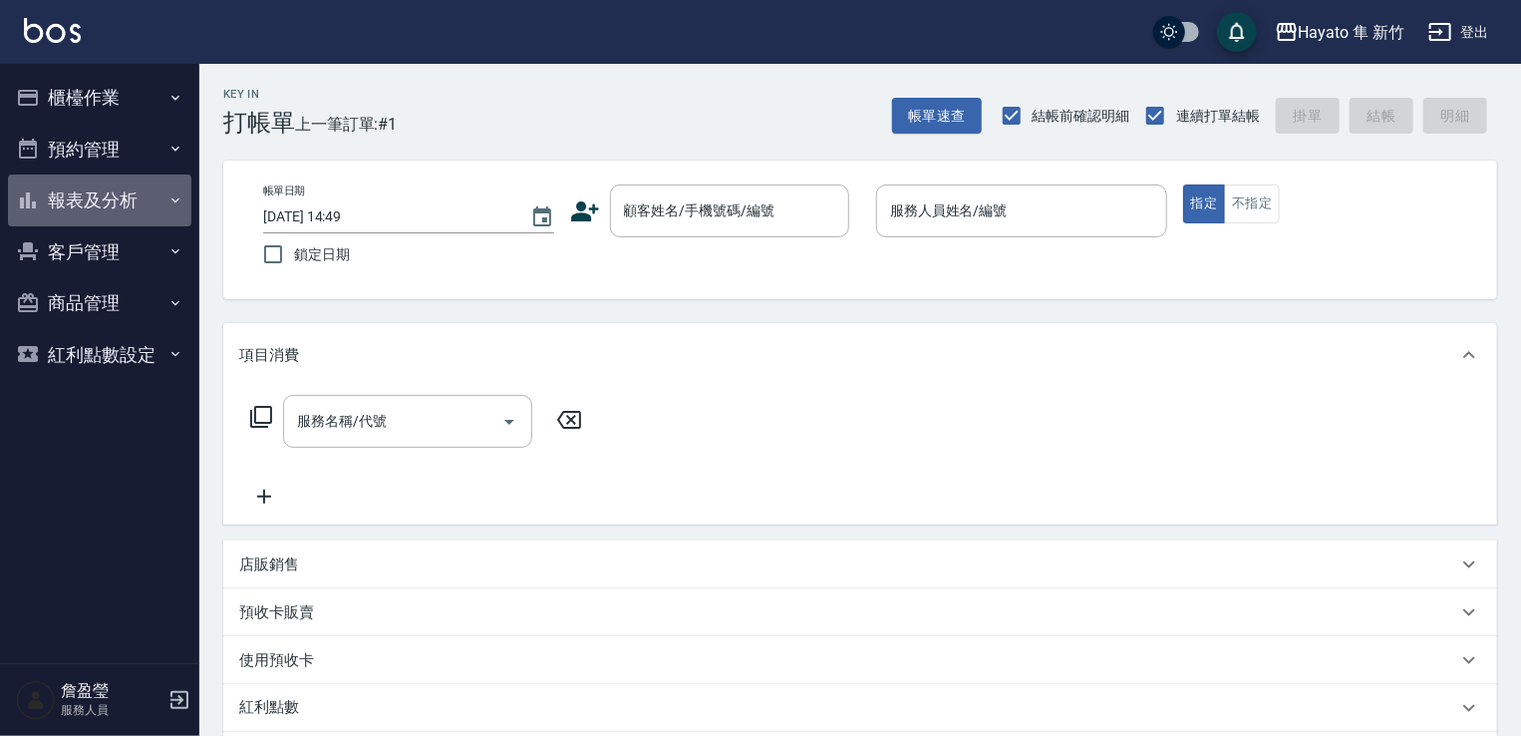
click at [156, 193] on button "報表及分析" at bounding box center [99, 200] width 183 height 52
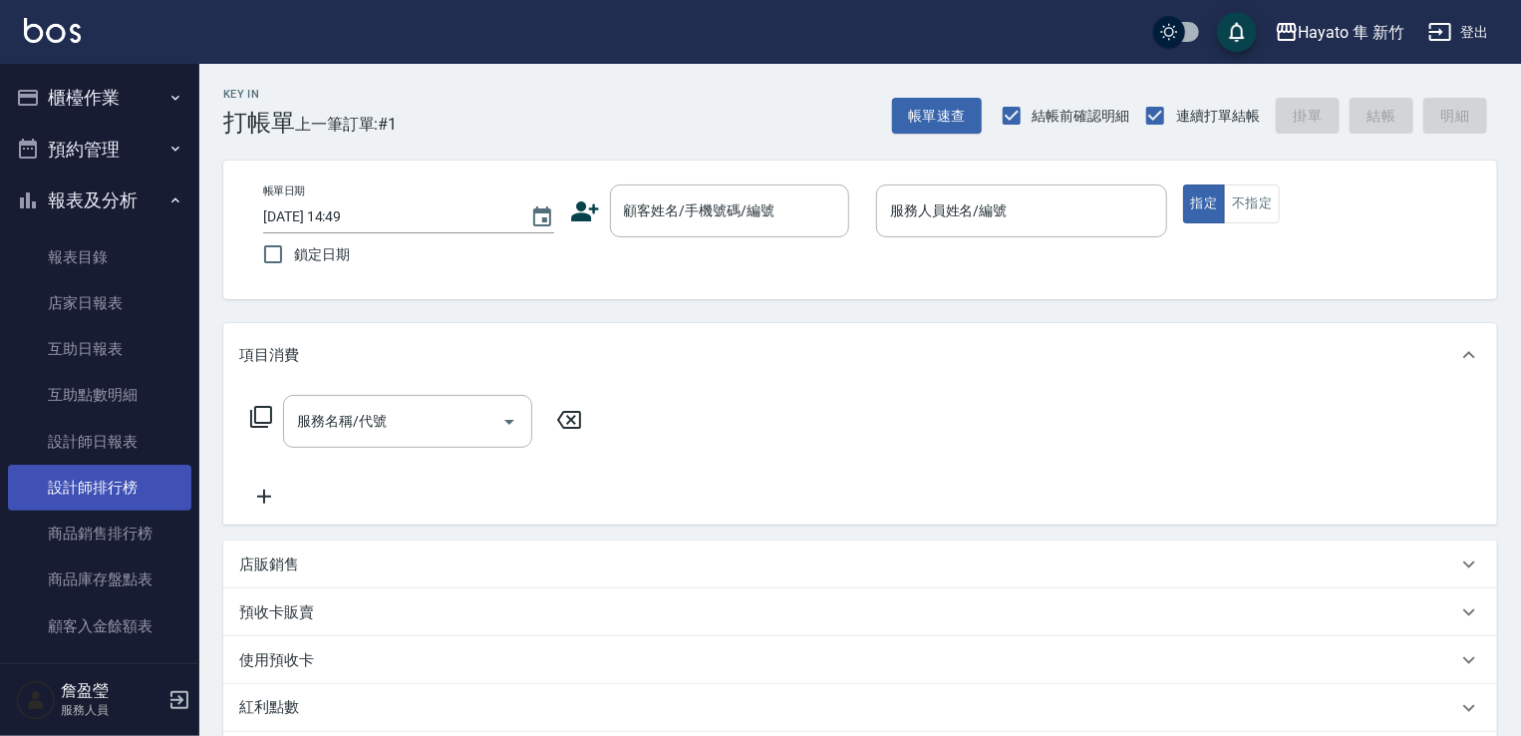
click at [135, 489] on link "設計師排行榜" at bounding box center [99, 488] width 183 height 46
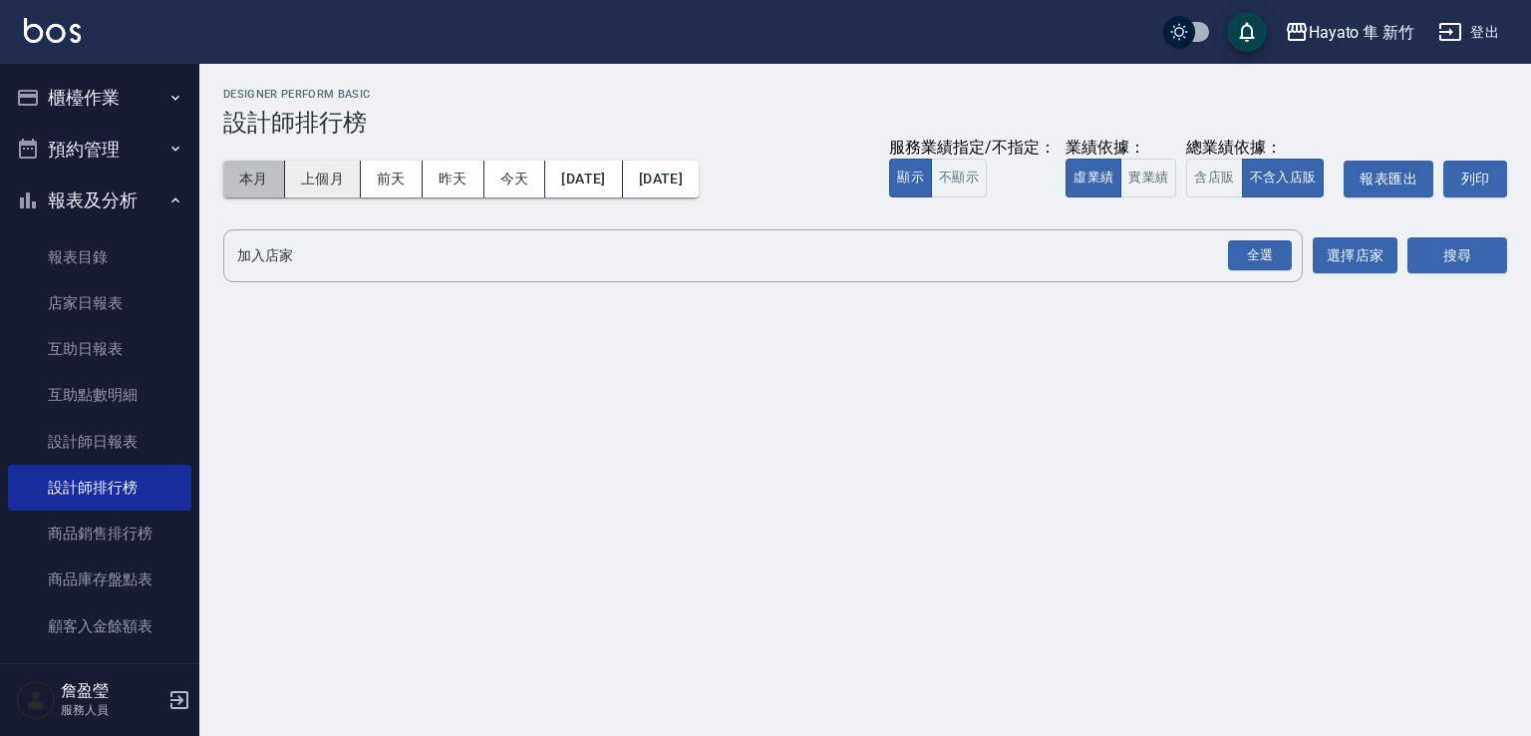
drag, startPoint x: 247, startPoint y: 184, endPoint x: 315, endPoint y: 187, distance: 67.9
click at [247, 186] on button "本月" at bounding box center [254, 179] width 62 height 37
click at [1270, 249] on div "全選" at bounding box center [1260, 255] width 64 height 31
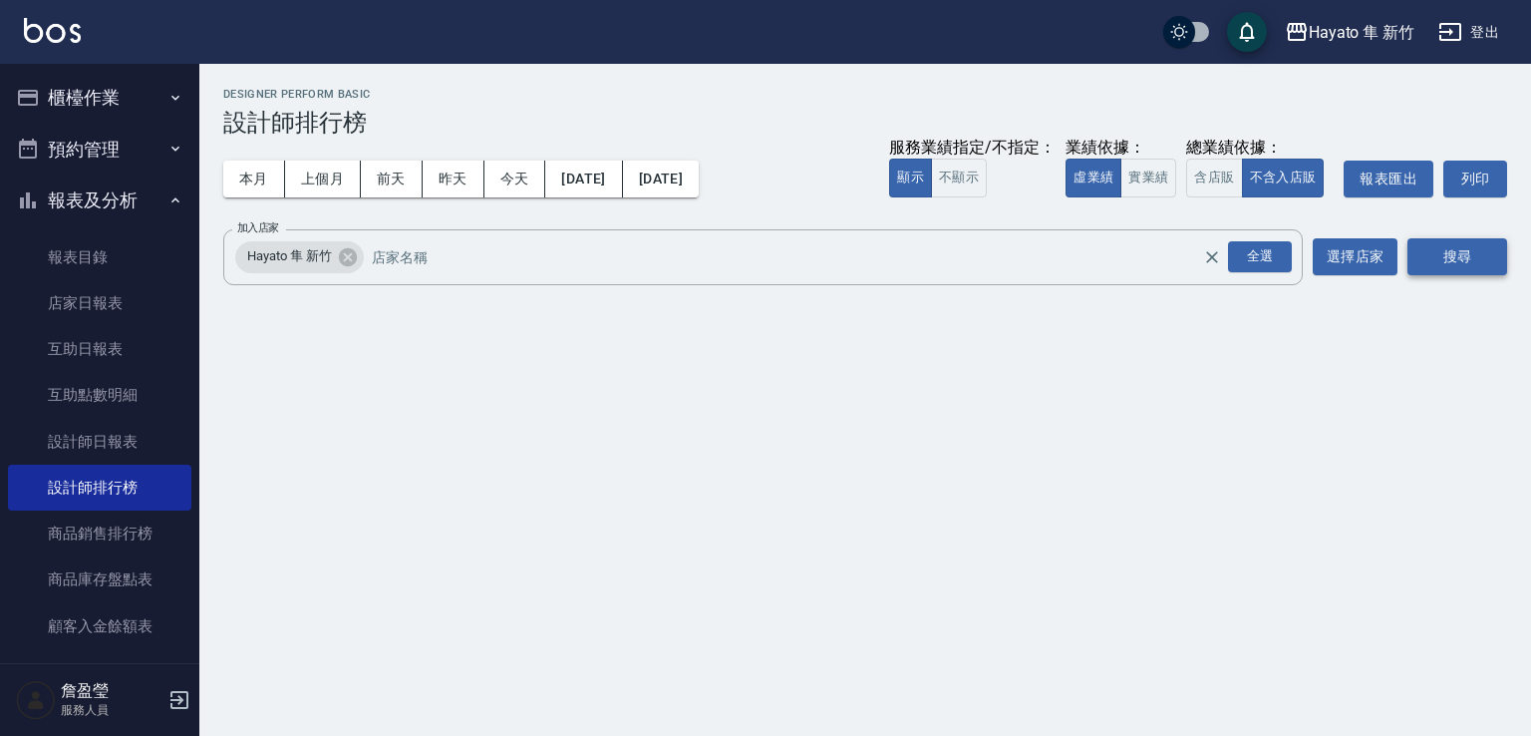
click at [1432, 256] on button "搜尋" at bounding box center [1458, 256] width 100 height 37
